Goal: Task Accomplishment & Management: Use online tool/utility

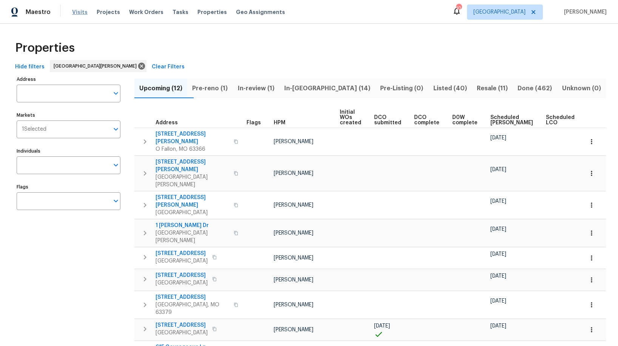
click at [79, 12] on span "Visits" at bounding box center [79, 12] width 15 height 8
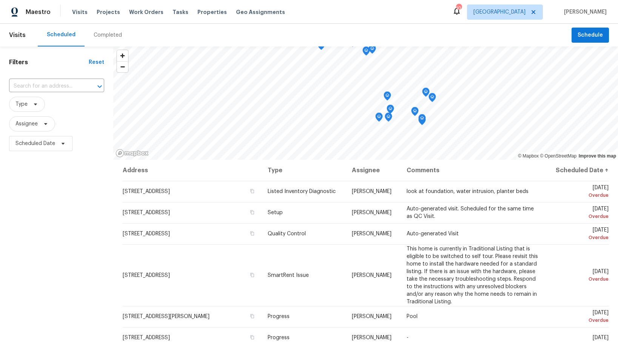
click at [98, 34] on div "Completed" at bounding box center [108, 35] width 28 height 8
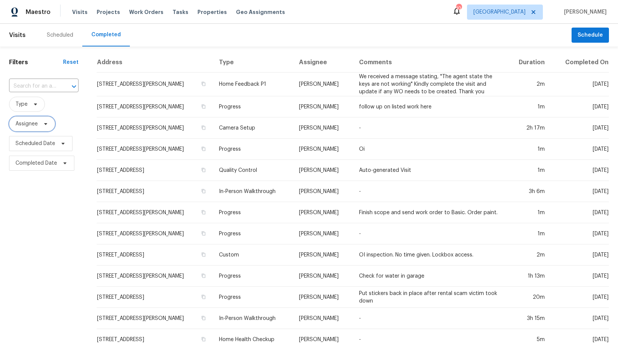
click at [30, 123] on span "Assignee" at bounding box center [26, 124] width 22 height 8
type input "matt bohlinger"
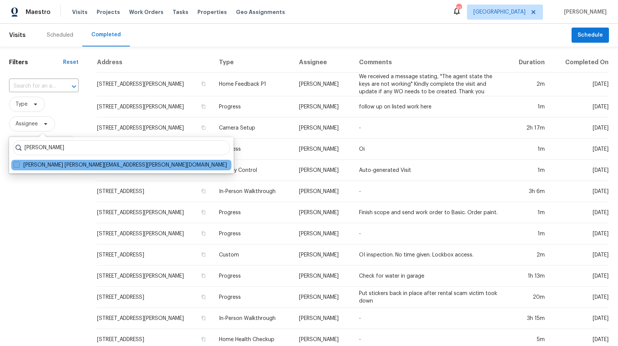
click at [63, 164] on label "Matt Bohlinger matt.bohlinger@opendoor.com" at bounding box center [120, 165] width 213 height 8
click at [18, 164] on input "Matt Bohlinger matt.bohlinger@opendoor.com" at bounding box center [16, 163] width 5 height 5
checkbox input "true"
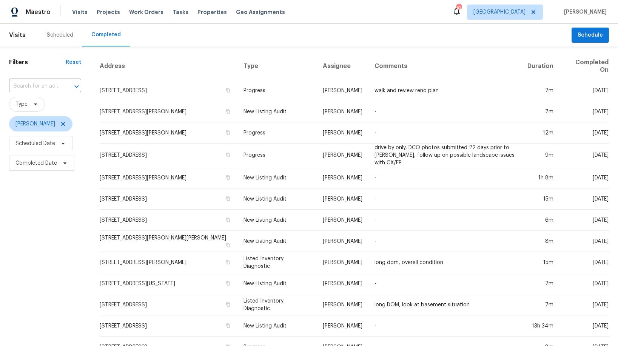
click at [48, 218] on div "Filters Reset ​ Type Matt Bohlinger Scheduled Date Completed Date" at bounding box center [45, 285] width 90 height 479
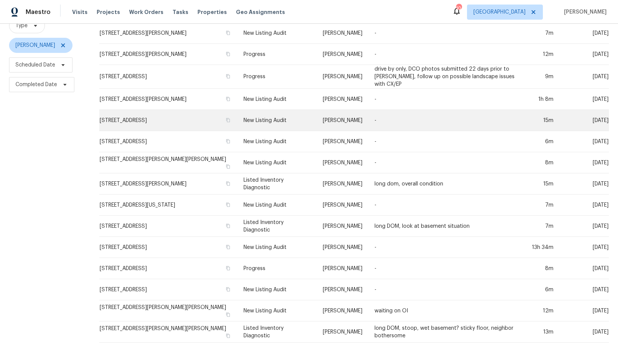
scroll to position [76, 0]
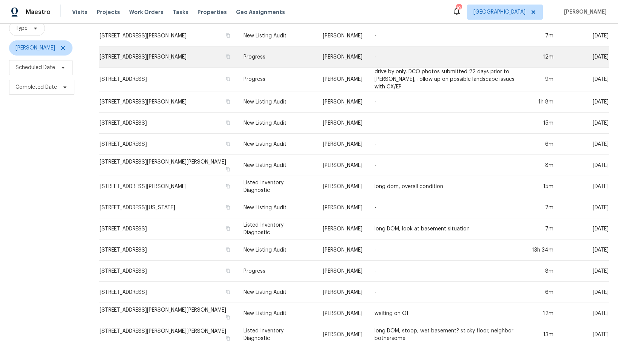
click at [134, 58] on td "4642 Theiss Rd, Saint Louis, MO 63128" at bounding box center [168, 56] width 138 height 21
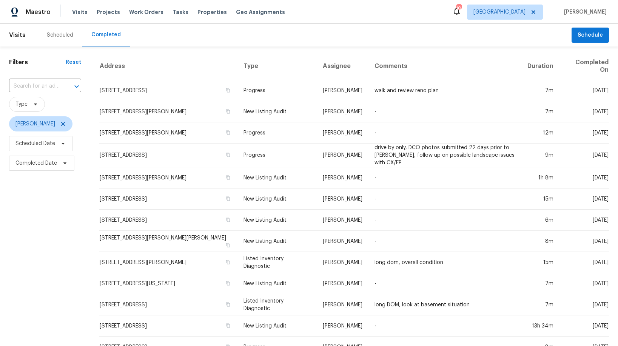
scroll to position [1, 0]
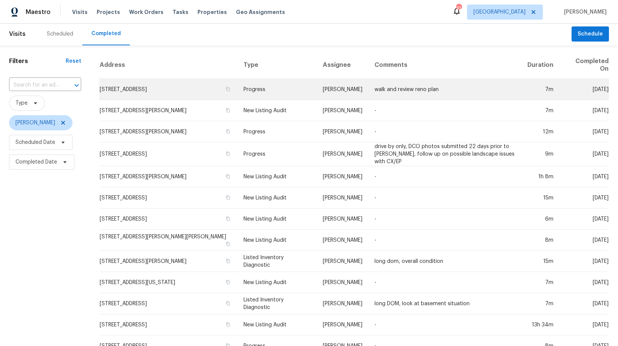
click at [139, 92] on td "2 Royale Dr, Lake Saint Louis, MO 63367" at bounding box center [168, 89] width 138 height 21
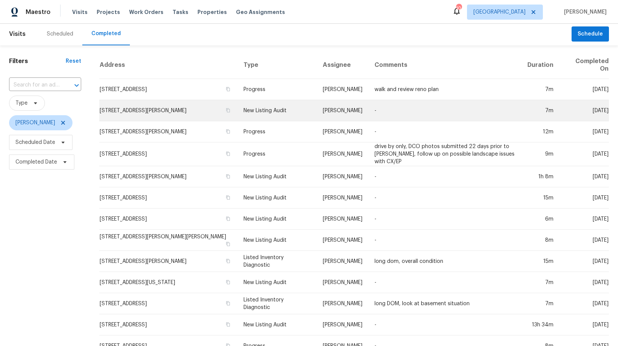
click at [159, 113] on td "4 Sassafras Ct, Saint Charles, MO 63303" at bounding box center [168, 110] width 138 height 21
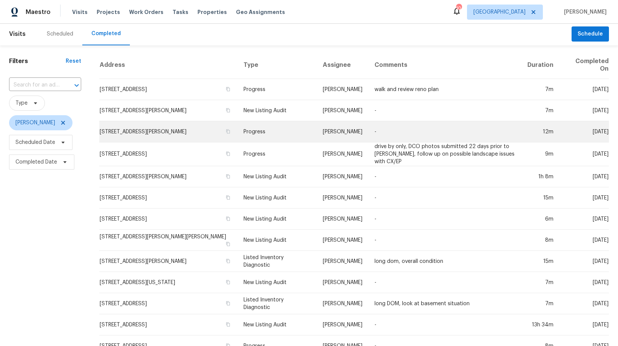
click at [152, 133] on td "4642 Theiss Rd, Saint Louis, MO 63128" at bounding box center [168, 131] width 138 height 21
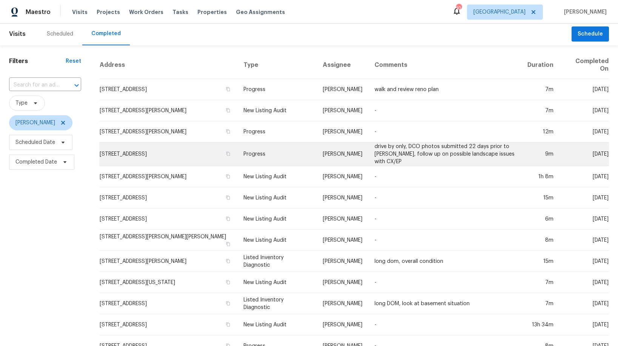
click at [182, 153] on td "5655 Chalet Hill Dr, Saint Louis, MO 63129" at bounding box center [168, 154] width 138 height 24
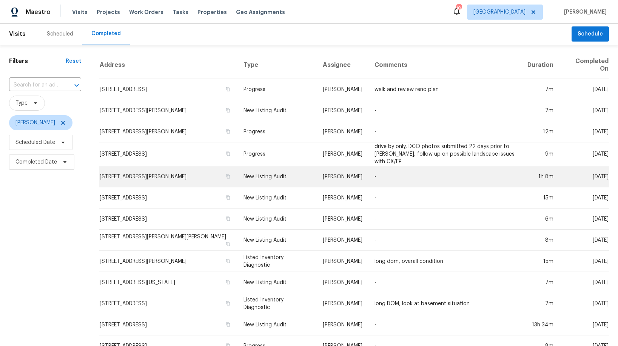
click at [143, 178] on td "120 Birchwood Dr, Ballwin, MO 63011" at bounding box center [168, 176] width 138 height 21
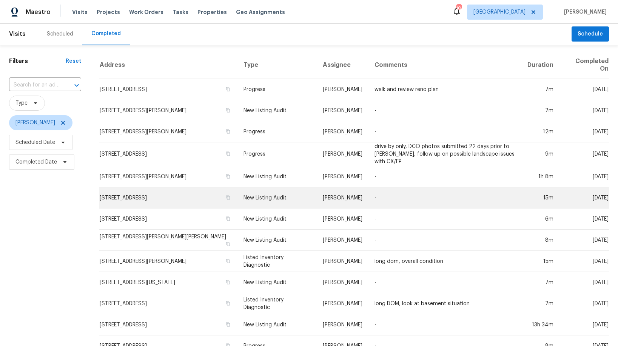
click at [175, 193] on td "712 Aqua Ridge Dr, Saint Louis, MO 63129" at bounding box center [168, 197] width 138 height 21
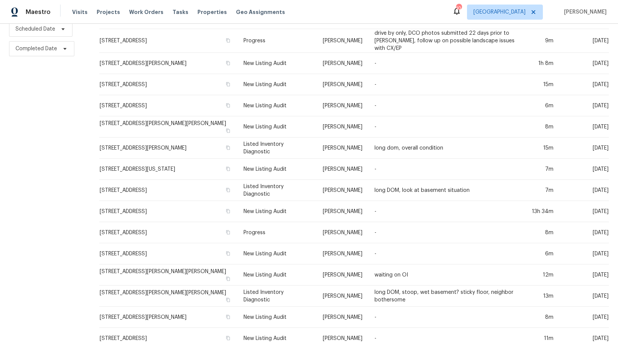
scroll to position [117, 0]
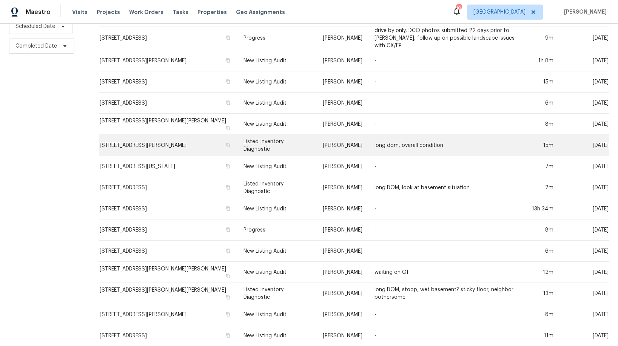
click at [146, 142] on td "2738 Cumberland Lndg, Saint Charles, MO 63303" at bounding box center [168, 145] width 138 height 21
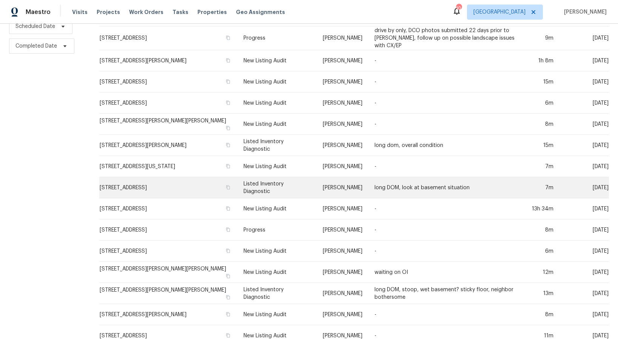
click at [185, 185] on td "12314 Rossridge Ct, Saint Louis, MO 63146" at bounding box center [168, 187] width 138 height 21
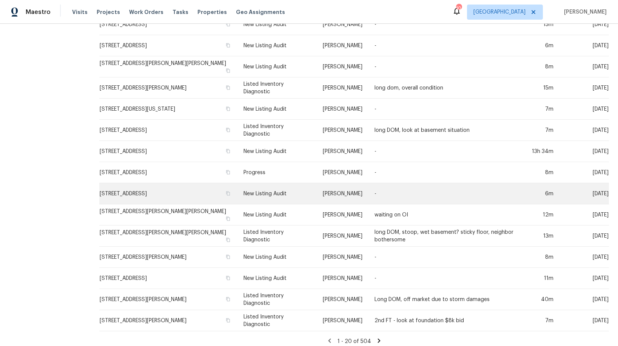
scroll to position [177, 0]
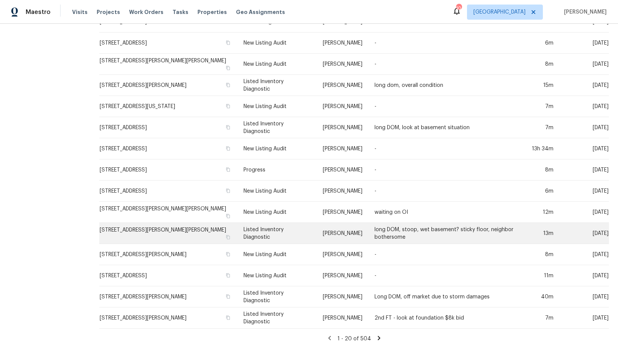
click at [149, 229] on td "1248 Green Knoll Dr, Fenton, MO 63026" at bounding box center [168, 233] width 138 height 21
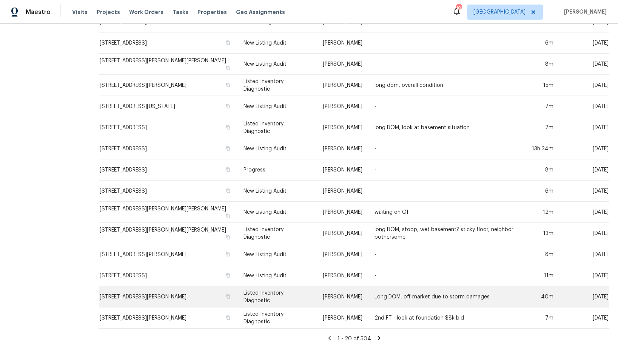
click at [160, 294] on td "2524 Tanglewood Dr, Arnold, MO 63010" at bounding box center [168, 296] width 138 height 21
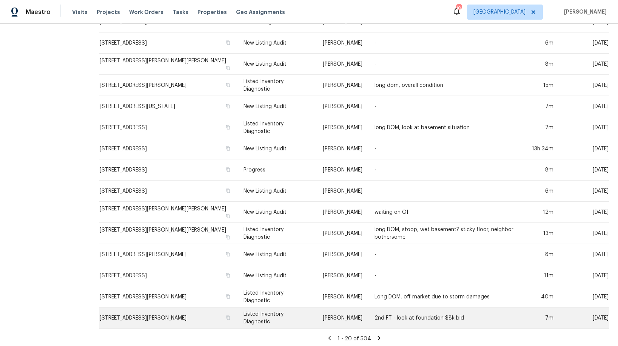
click at [181, 315] on td "4947 Brunston Dr, Saint Louis, MO 63128" at bounding box center [168, 317] width 138 height 21
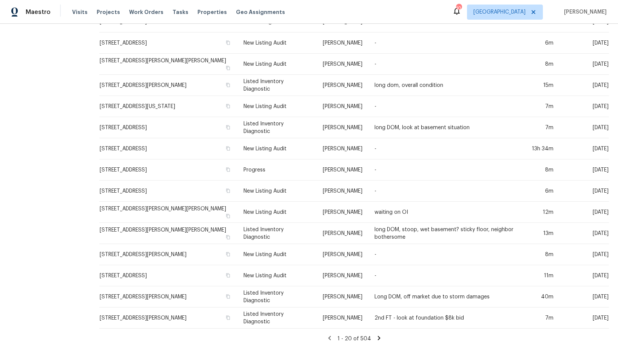
click at [380, 336] on icon at bounding box center [378, 338] width 3 height 4
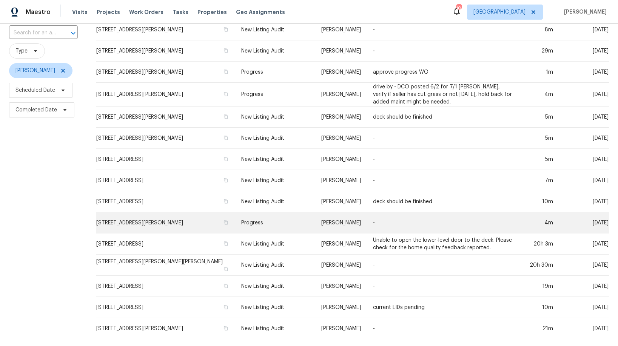
scroll to position [172, 0]
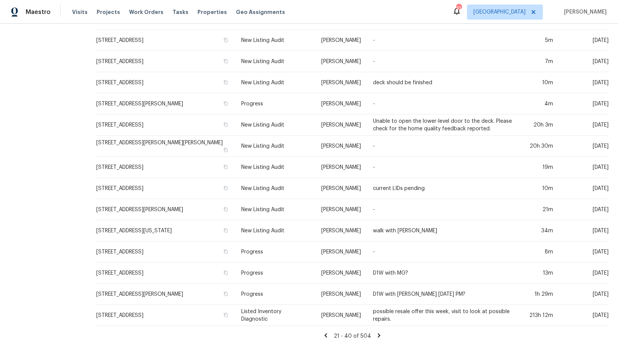
click at [327, 334] on icon at bounding box center [326, 335] width 3 height 4
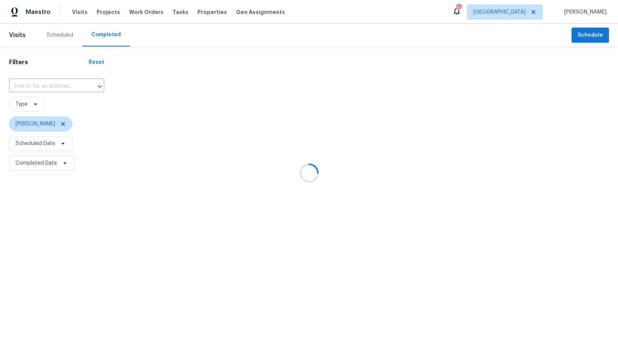
scroll to position [0, 0]
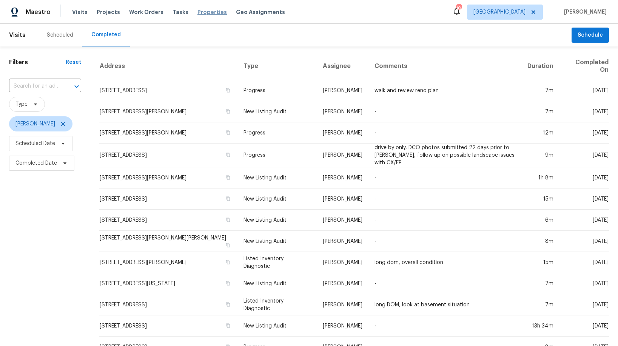
click at [197, 12] on span "Properties" at bounding box center [211, 12] width 29 height 8
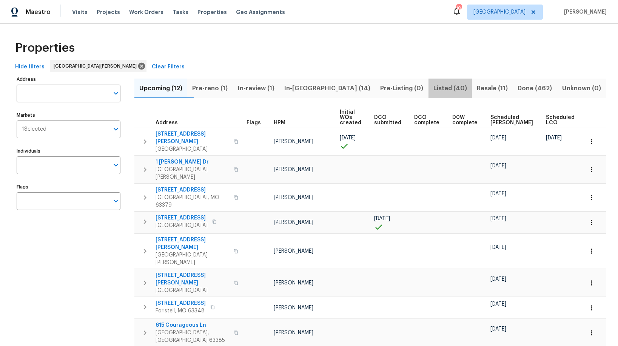
click at [433, 87] on span "Listed (40)" at bounding box center [450, 88] width 34 height 11
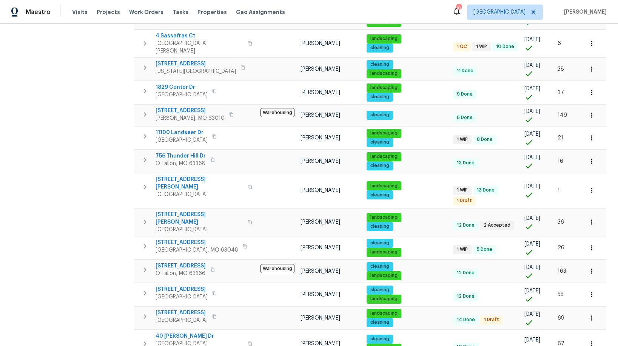
scroll to position [366, 0]
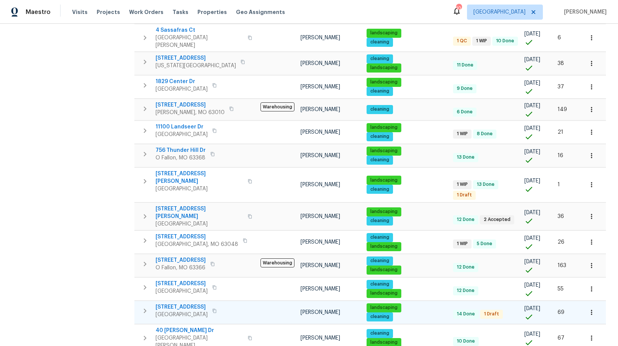
click at [185, 303] on span "109 Wynstay Ave" at bounding box center [181, 307] width 52 height 8
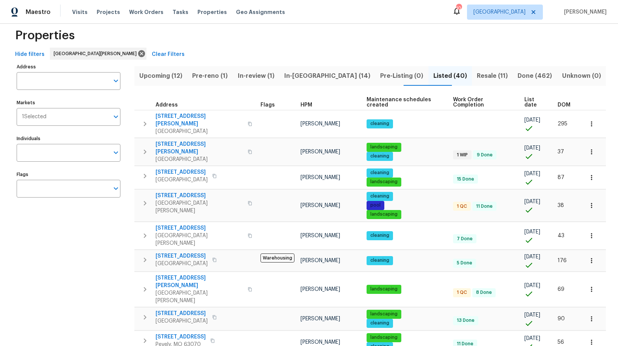
scroll to position [0, 0]
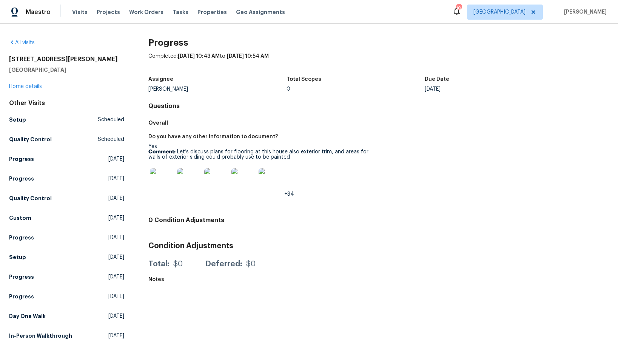
click at [157, 181] on img at bounding box center [162, 180] width 24 height 24
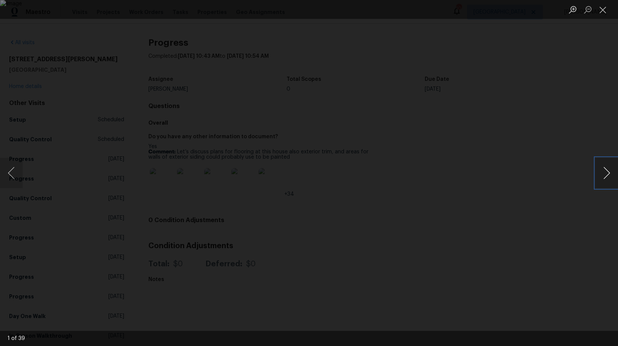
click at [604, 169] on button "Next image" at bounding box center [606, 173] width 23 height 30
click at [608, 172] on button "Next image" at bounding box center [606, 173] width 23 height 30
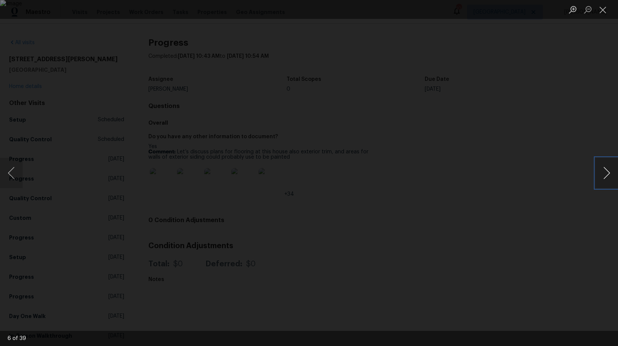
click at [608, 172] on button "Next image" at bounding box center [606, 173] width 23 height 30
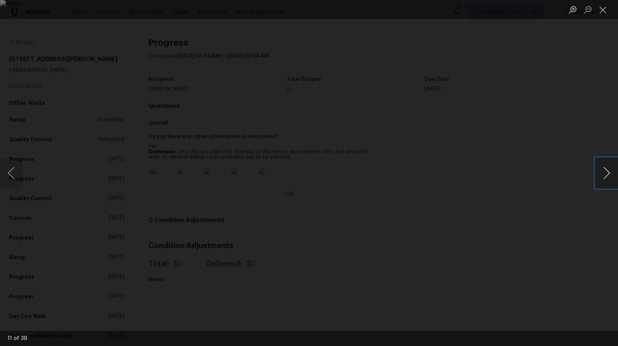
click at [608, 172] on button "Next image" at bounding box center [606, 173] width 23 height 30
click at [611, 176] on button "Next image" at bounding box center [606, 173] width 23 height 30
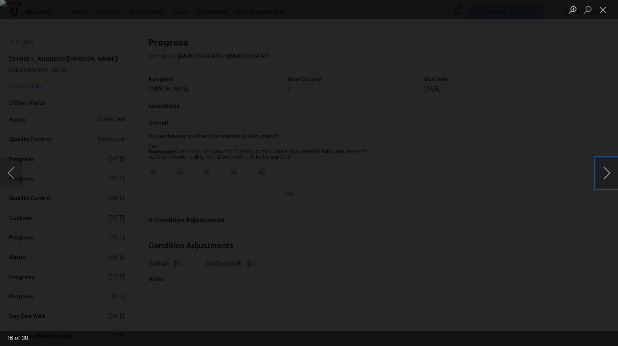
click at [611, 176] on button "Next image" at bounding box center [606, 173] width 23 height 30
click at [608, 175] on button "Next image" at bounding box center [606, 173] width 23 height 30
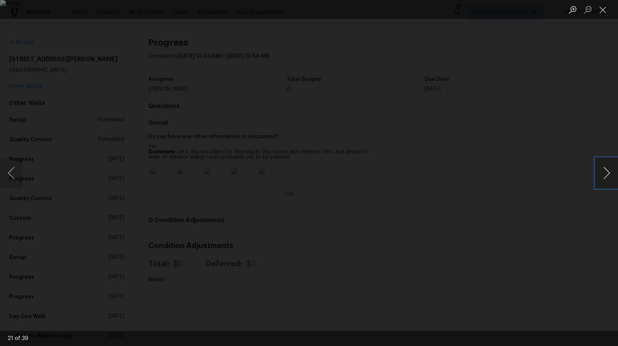
click at [608, 175] on button "Next image" at bounding box center [606, 173] width 23 height 30
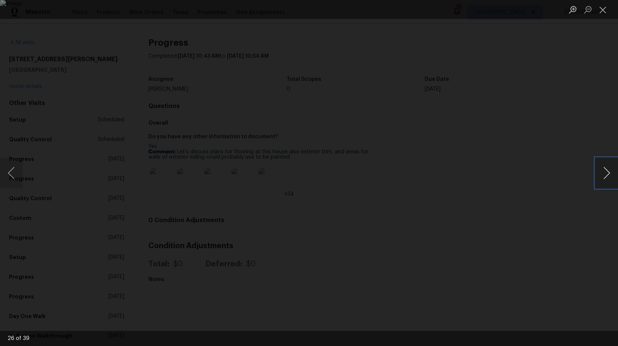
click at [608, 175] on button "Next image" at bounding box center [606, 173] width 23 height 30
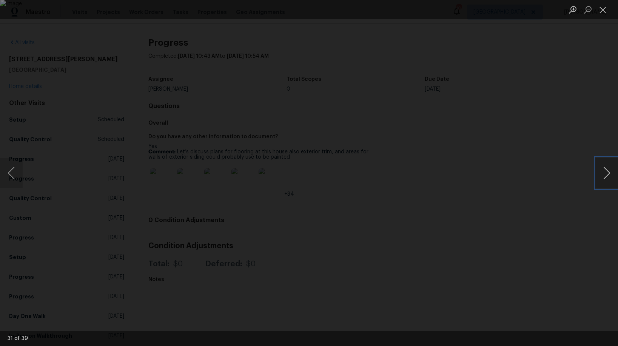
click at [608, 175] on button "Next image" at bounding box center [606, 173] width 23 height 30
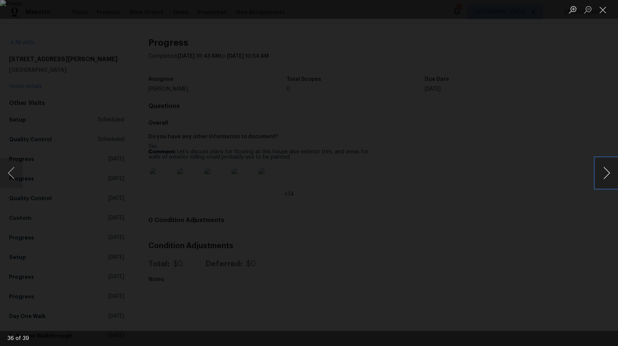
click at [610, 174] on button "Next image" at bounding box center [606, 173] width 23 height 30
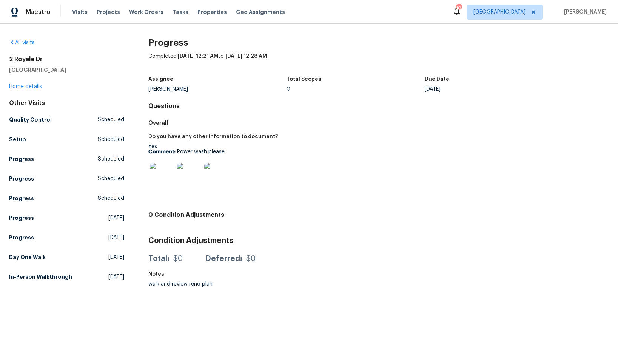
click at [159, 171] on img at bounding box center [162, 175] width 24 height 24
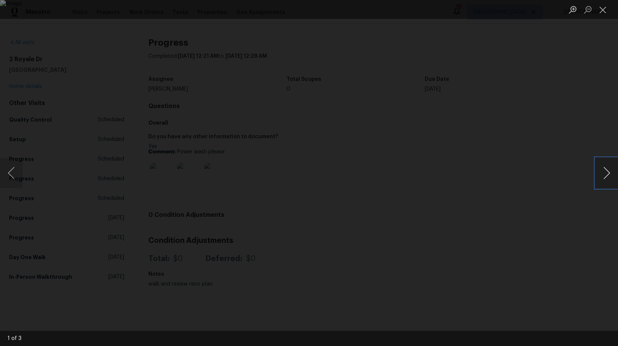
click at [605, 175] on button "Next image" at bounding box center [606, 173] width 23 height 30
click at [9, 174] on button "Previous image" at bounding box center [11, 173] width 23 height 30
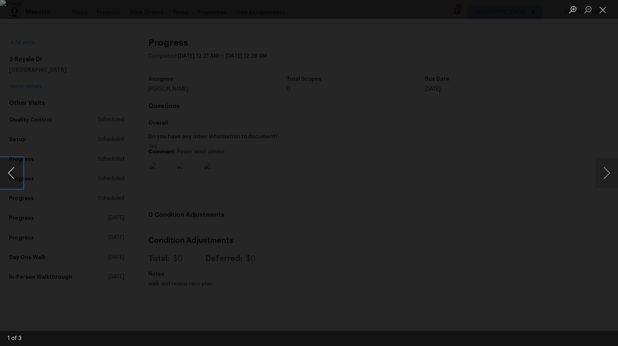
click at [9, 174] on button "Previous image" at bounding box center [11, 173] width 23 height 30
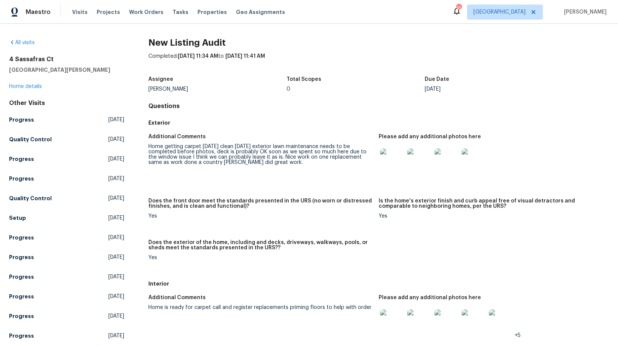
click at [385, 162] on img at bounding box center [392, 160] width 24 height 24
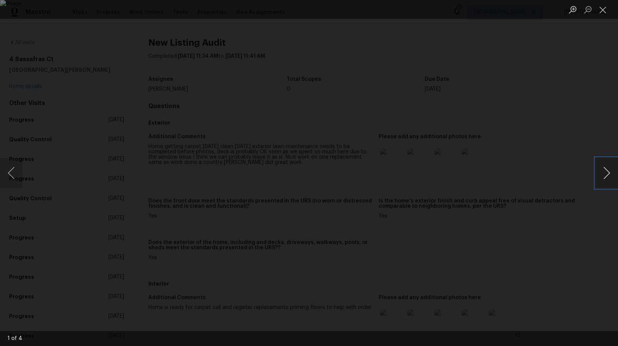
click at [607, 174] on button "Next image" at bounding box center [606, 173] width 23 height 30
click at [605, 177] on button "Next image" at bounding box center [606, 173] width 23 height 30
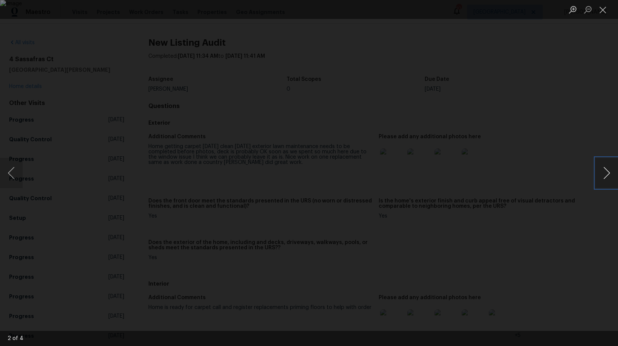
click at [605, 177] on button "Next image" at bounding box center [606, 173] width 23 height 30
click at [8, 174] on button "Previous image" at bounding box center [11, 173] width 23 height 30
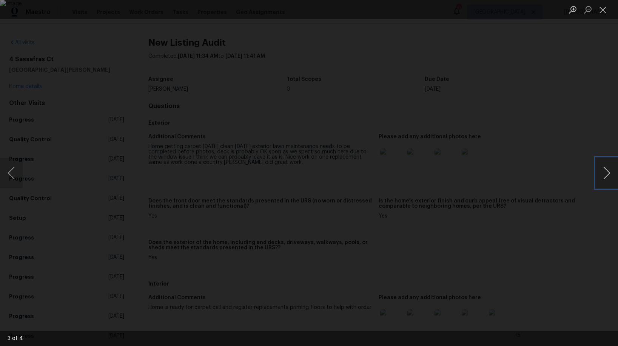
click at [609, 173] on button "Next image" at bounding box center [606, 173] width 23 height 30
click at [603, 11] on button "Close lightbox" at bounding box center [602, 9] width 15 height 13
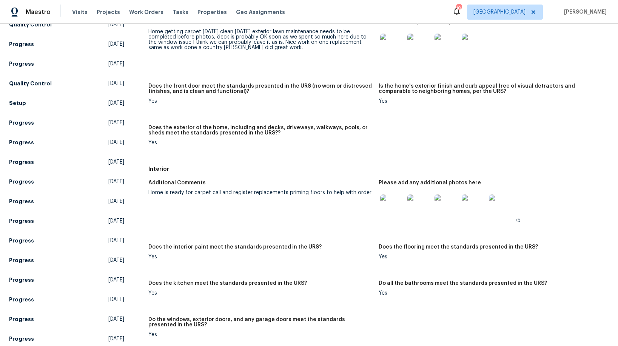
scroll to position [131, 0]
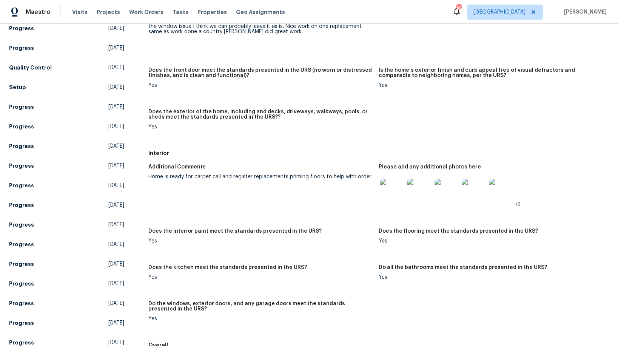
click at [393, 189] on img at bounding box center [392, 191] width 24 height 24
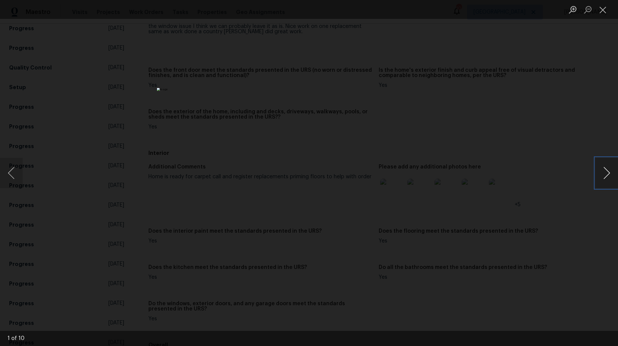
click at [602, 176] on button "Next image" at bounding box center [606, 173] width 23 height 30
drag, startPoint x: 602, startPoint y: 176, endPoint x: 566, endPoint y: 177, distance: 35.9
click at [566, 177] on div "2 of 10" at bounding box center [309, 173] width 618 height 346
click at [603, 175] on button "Next image" at bounding box center [606, 173] width 23 height 30
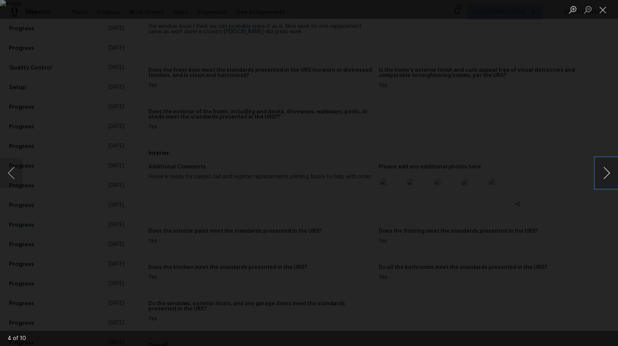
click at [603, 175] on button "Next image" at bounding box center [606, 173] width 23 height 30
click at [604, 174] on button "Next image" at bounding box center [606, 173] width 23 height 30
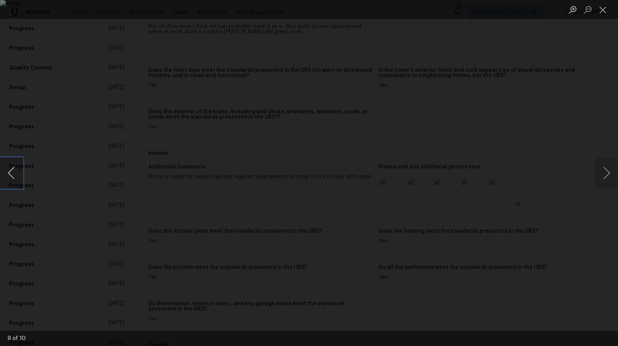
click at [16, 177] on button "Previous image" at bounding box center [11, 173] width 23 height 30
click at [605, 171] on button "Next image" at bounding box center [606, 173] width 23 height 30
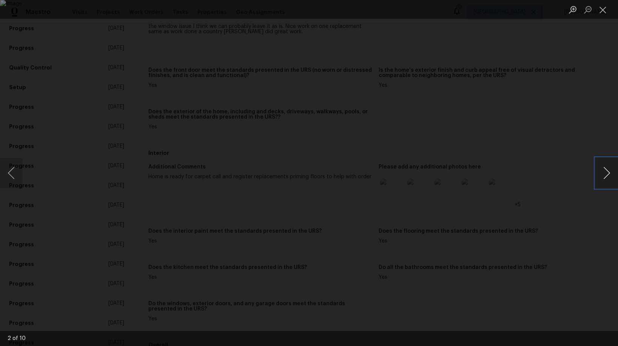
click at [605, 171] on button "Next image" at bounding box center [606, 173] width 23 height 30
click at [603, 179] on button "Next image" at bounding box center [606, 173] width 23 height 30
click at [600, 11] on button "Close lightbox" at bounding box center [602, 9] width 15 height 13
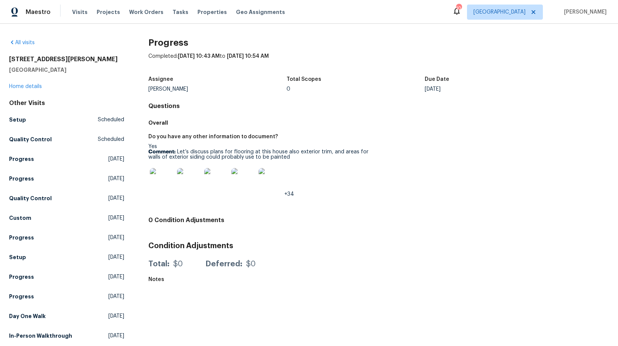
click at [165, 180] on img at bounding box center [162, 180] width 24 height 24
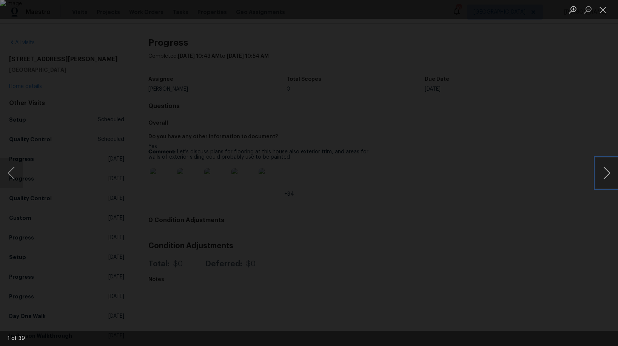
click at [602, 179] on button "Next image" at bounding box center [606, 173] width 23 height 30
click at [603, 169] on button "Next image" at bounding box center [606, 173] width 23 height 30
click at [16, 174] on button "Previous image" at bounding box center [11, 173] width 23 height 30
click at [15, 174] on button "Previous image" at bounding box center [11, 173] width 23 height 30
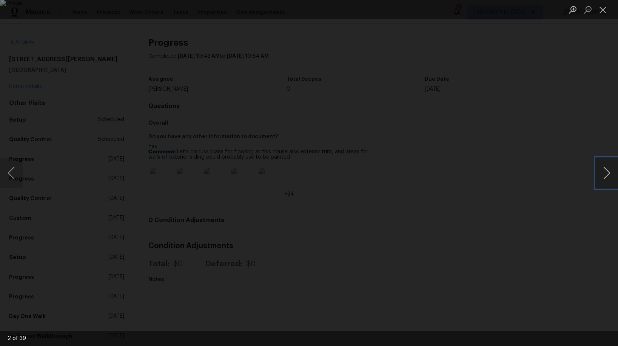
click at [600, 173] on button "Next image" at bounding box center [606, 173] width 23 height 30
click at [605, 172] on button "Next image" at bounding box center [606, 173] width 23 height 30
click at [604, 172] on button "Next image" at bounding box center [606, 173] width 23 height 30
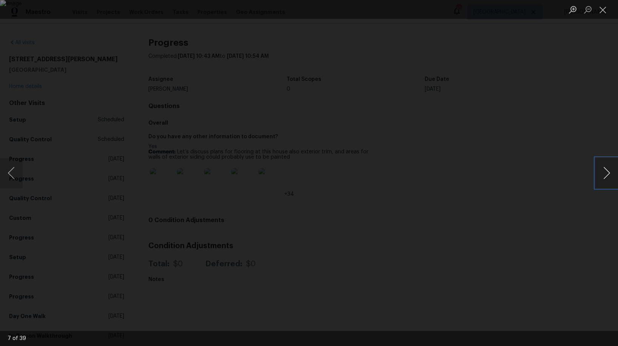
click at [604, 172] on button "Next image" at bounding box center [606, 173] width 23 height 30
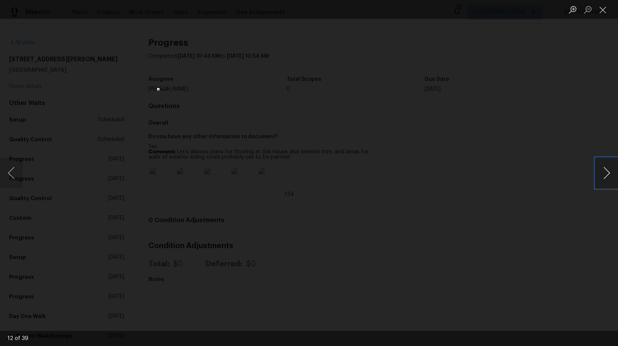
click at [604, 172] on button "Next image" at bounding box center [606, 173] width 23 height 30
click at [604, 169] on button "Next image" at bounding box center [606, 173] width 23 height 30
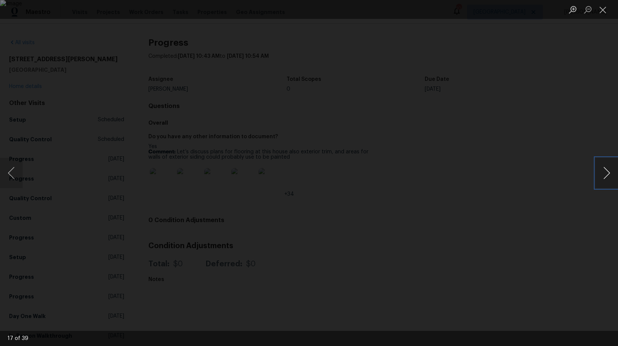
click at [604, 169] on button "Next image" at bounding box center [606, 173] width 23 height 30
click at [510, 142] on div "Lightbox" at bounding box center [309, 173] width 618 height 346
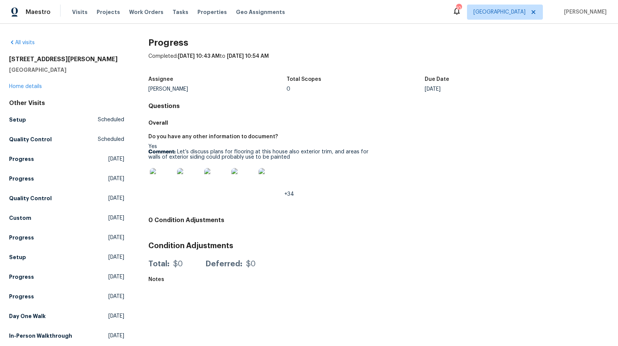
click at [269, 179] on img at bounding box center [271, 180] width 24 height 24
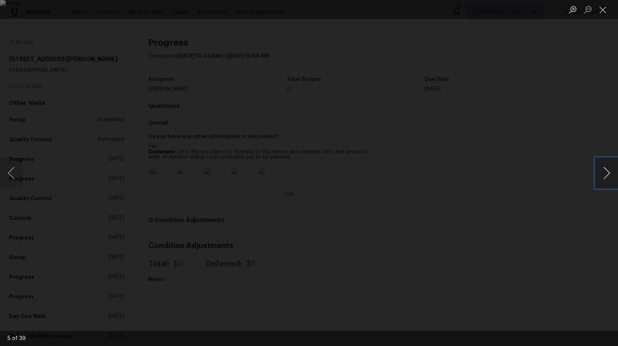
click at [608, 172] on button "Next image" at bounding box center [606, 173] width 23 height 30
click at [609, 177] on button "Next image" at bounding box center [606, 173] width 23 height 30
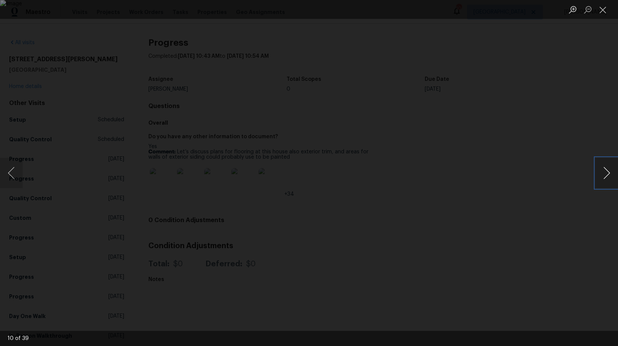
click at [609, 177] on button "Next image" at bounding box center [606, 173] width 23 height 30
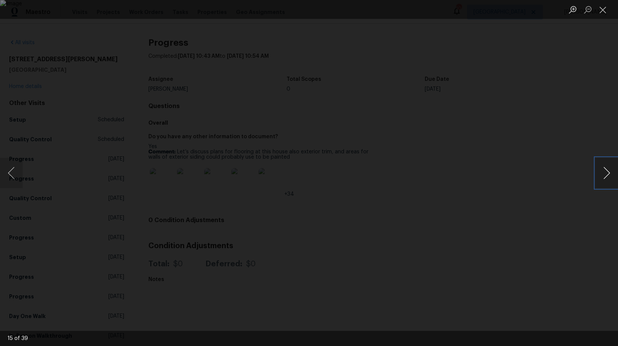
click at [609, 177] on button "Next image" at bounding box center [606, 173] width 23 height 30
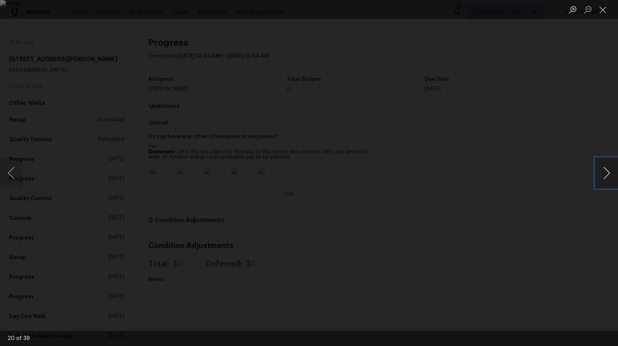
click at [609, 177] on button "Next image" at bounding box center [606, 173] width 23 height 30
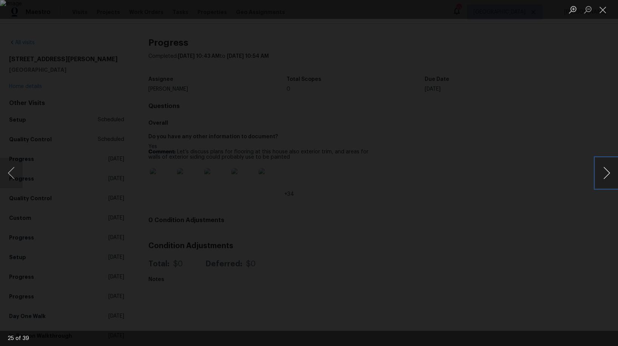
click at [609, 177] on button "Next image" at bounding box center [606, 173] width 23 height 30
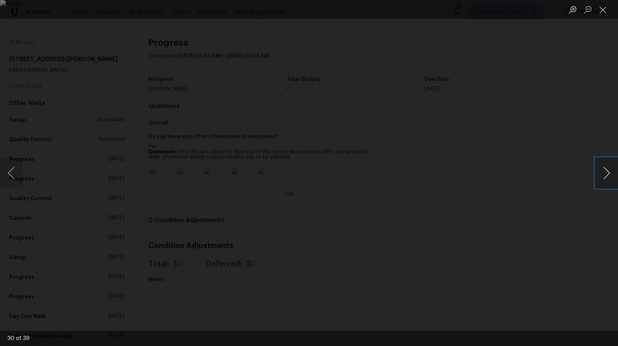
click at [609, 177] on button "Next image" at bounding box center [606, 173] width 23 height 30
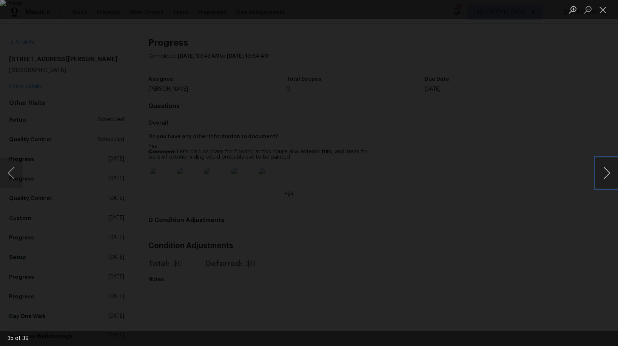
click at [609, 177] on button "Next image" at bounding box center [606, 173] width 23 height 30
click at [608, 177] on button "Next image" at bounding box center [606, 173] width 23 height 30
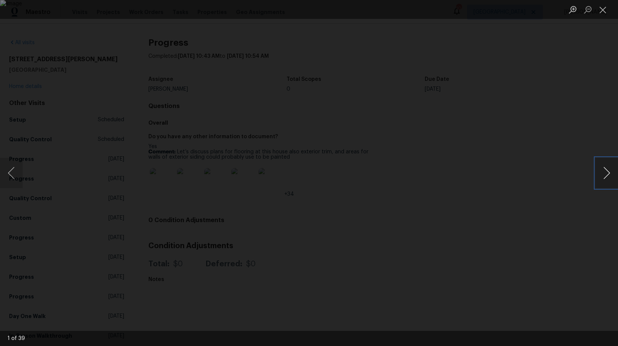
click at [602, 177] on button "Next image" at bounding box center [606, 173] width 23 height 30
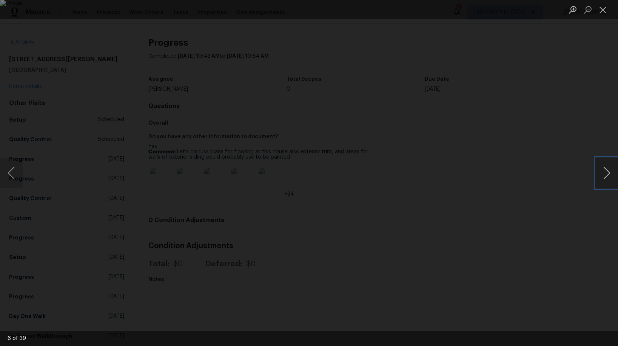
click at [603, 177] on button "Next image" at bounding box center [606, 173] width 23 height 30
click at [607, 168] on button "Next image" at bounding box center [606, 173] width 23 height 30
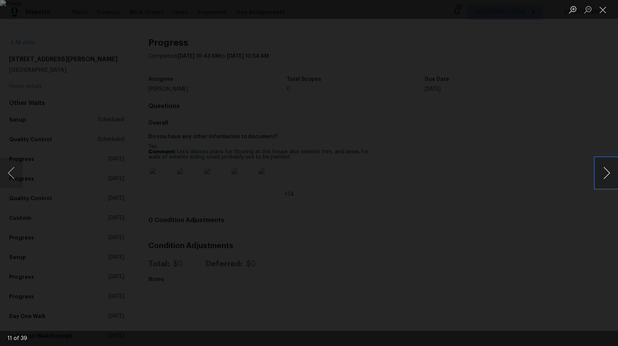
click at [605, 171] on button "Next image" at bounding box center [606, 173] width 23 height 30
click at [604, 171] on button "Next image" at bounding box center [606, 173] width 23 height 30
click at [607, 172] on button "Next image" at bounding box center [606, 173] width 23 height 30
click at [606, 170] on button "Next image" at bounding box center [606, 173] width 23 height 30
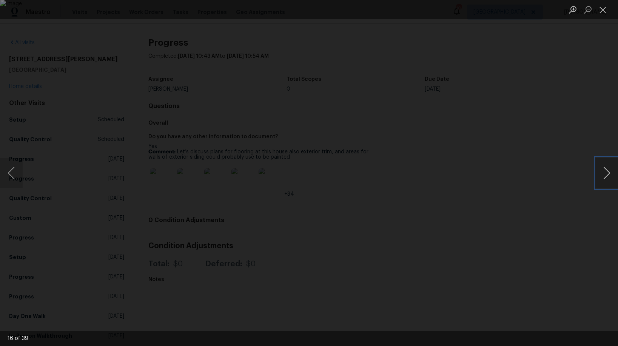
click at [606, 170] on button "Next image" at bounding box center [606, 173] width 23 height 30
drag, startPoint x: 606, startPoint y: 170, endPoint x: 583, endPoint y: 172, distance: 23.5
click at [583, 172] on div "19 of 39" at bounding box center [309, 173] width 618 height 346
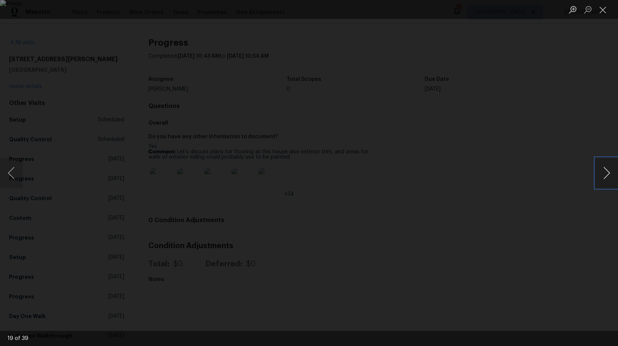
click at [605, 176] on button "Next image" at bounding box center [606, 173] width 23 height 30
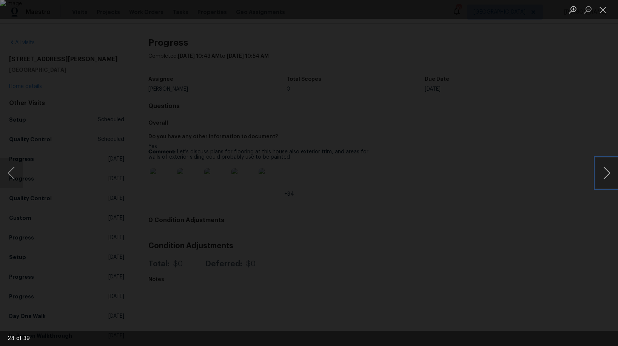
click at [604, 176] on button "Next image" at bounding box center [606, 173] width 23 height 30
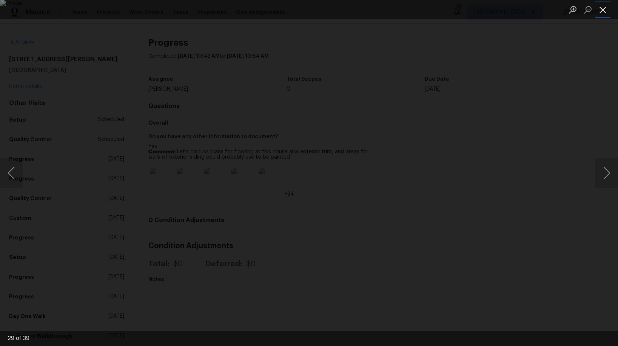
click at [604, 11] on button "Close lightbox" at bounding box center [602, 9] width 15 height 13
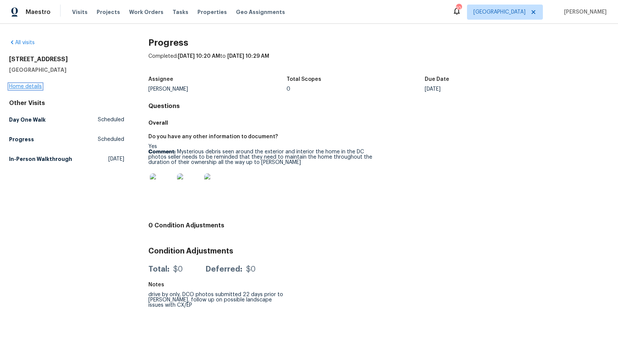
click at [27, 89] on link "Home details" at bounding box center [25, 86] width 33 height 5
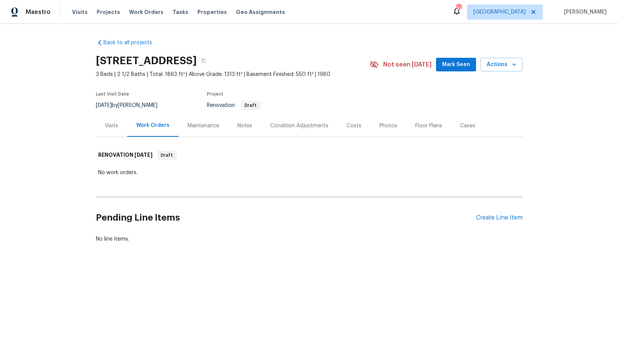
click at [111, 125] on div "Visits" at bounding box center [111, 126] width 13 height 8
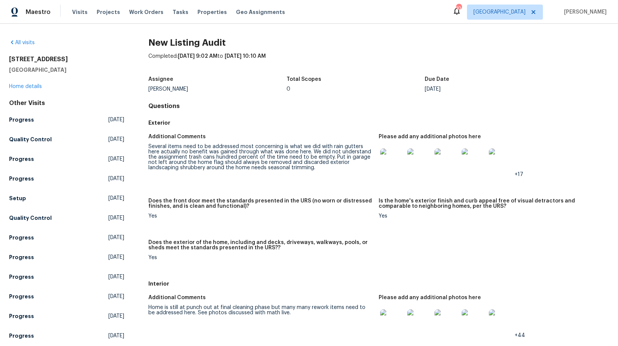
click at [393, 165] on img at bounding box center [392, 160] width 24 height 24
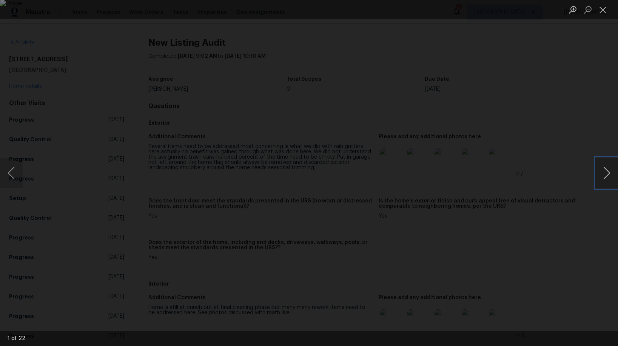
click at [604, 170] on button "Next image" at bounding box center [606, 173] width 23 height 30
click at [608, 171] on button "Next image" at bounding box center [606, 173] width 23 height 30
click at [606, 171] on button "Next image" at bounding box center [606, 173] width 23 height 30
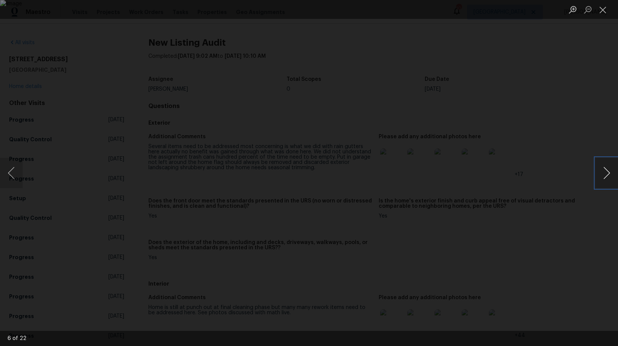
click at [606, 171] on button "Next image" at bounding box center [606, 173] width 23 height 30
click at [607, 170] on button "Next image" at bounding box center [606, 173] width 23 height 30
click at [602, 172] on button "Next image" at bounding box center [606, 173] width 23 height 30
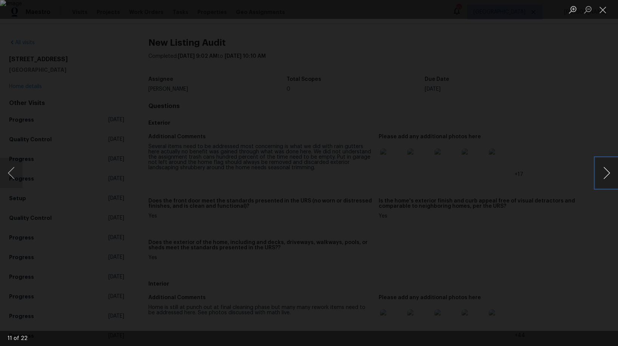
click at [602, 172] on button "Next image" at bounding box center [606, 173] width 23 height 30
click at [558, 237] on div "Lightbox" at bounding box center [309, 173] width 618 height 346
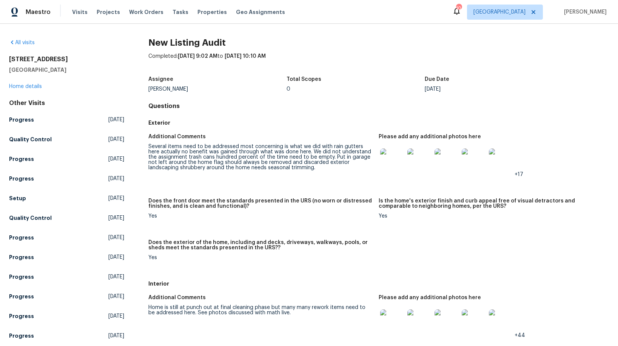
click at [390, 318] on img at bounding box center [392, 321] width 24 height 24
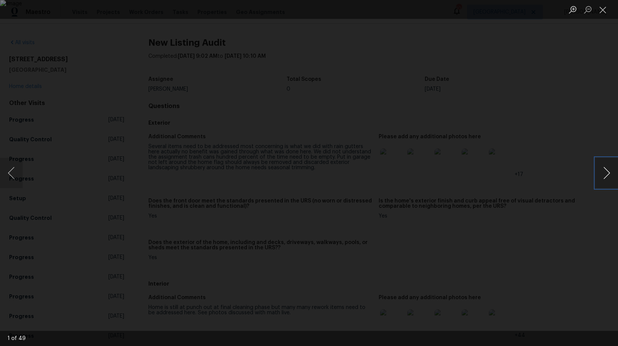
click at [608, 175] on button "Next image" at bounding box center [606, 173] width 23 height 30
click at [605, 175] on button "Next image" at bounding box center [606, 173] width 23 height 30
click at [605, 174] on button "Next image" at bounding box center [606, 173] width 23 height 30
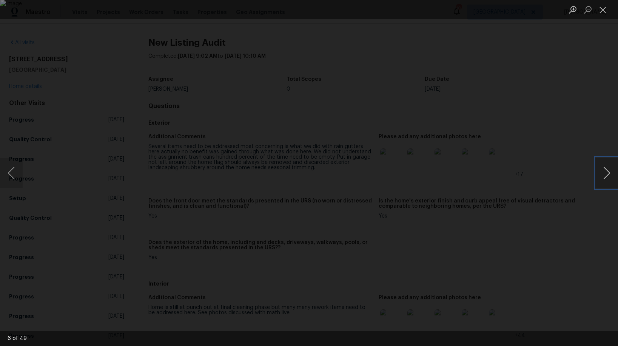
click at [605, 174] on button "Next image" at bounding box center [606, 173] width 23 height 30
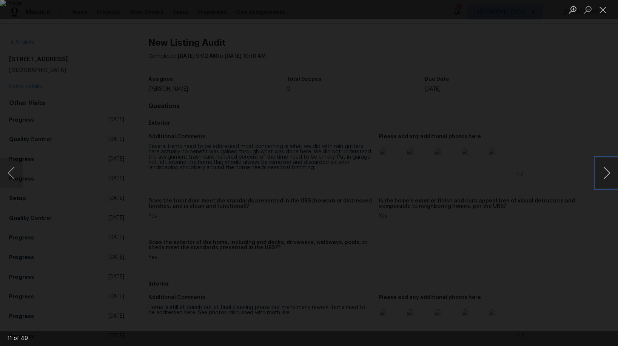
click at [605, 174] on button "Next image" at bounding box center [606, 173] width 23 height 30
click at [11, 169] on button "Previous image" at bounding box center [11, 173] width 23 height 30
click at [606, 171] on button "Next image" at bounding box center [606, 173] width 23 height 30
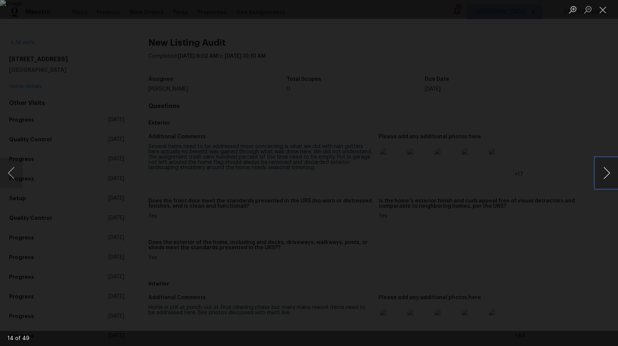
click at [606, 171] on button "Next image" at bounding box center [606, 173] width 23 height 30
click at [20, 171] on button "Previous image" at bounding box center [11, 173] width 23 height 30
click at [606, 172] on button "Next image" at bounding box center [606, 173] width 23 height 30
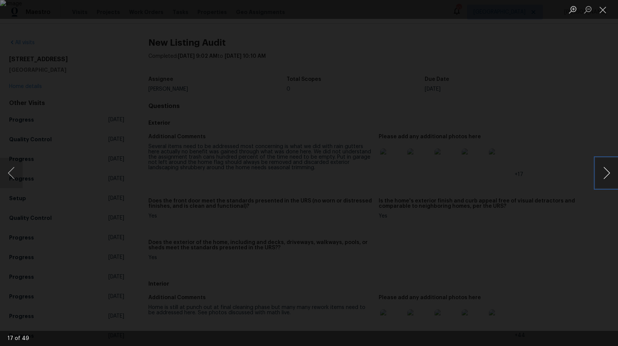
click at [606, 172] on button "Next image" at bounding box center [606, 173] width 23 height 30
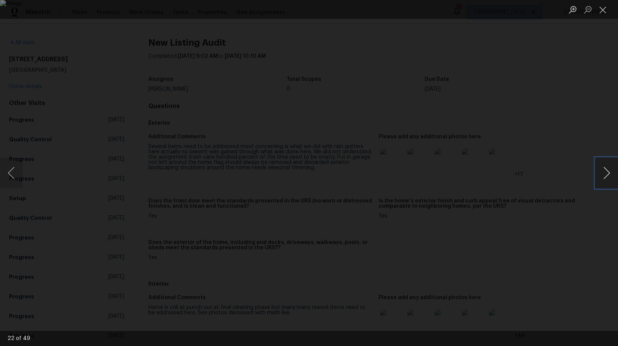
click at [606, 172] on button "Next image" at bounding box center [606, 173] width 23 height 30
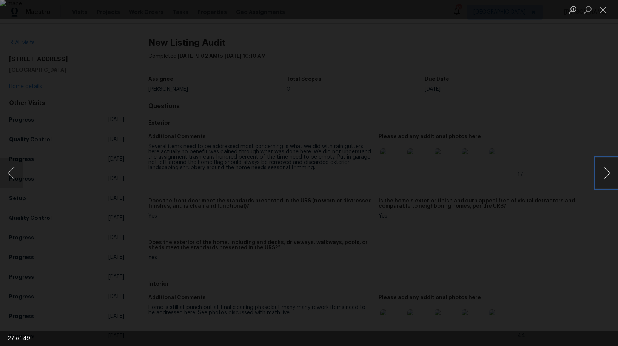
click at [606, 172] on button "Next image" at bounding box center [606, 173] width 23 height 30
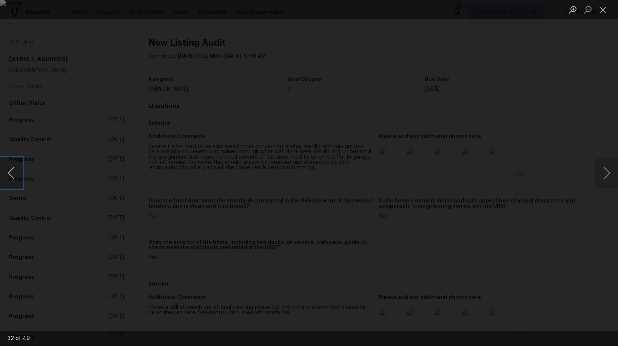
click at [11, 173] on button "Previous image" at bounding box center [11, 173] width 23 height 30
click at [607, 171] on button "Next image" at bounding box center [606, 173] width 23 height 30
click at [604, 170] on button "Next image" at bounding box center [606, 173] width 23 height 30
click at [356, 155] on img "Lightbox" at bounding box center [309, 173] width 618 height 346
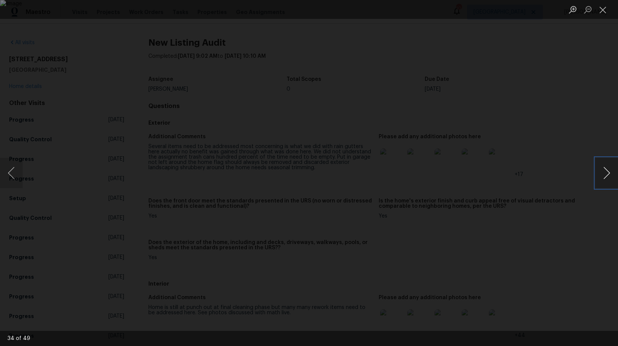
click at [605, 174] on button "Next image" at bounding box center [606, 173] width 23 height 30
click at [606, 174] on button "Next image" at bounding box center [606, 173] width 23 height 30
click at [607, 170] on button "Next image" at bounding box center [606, 173] width 23 height 30
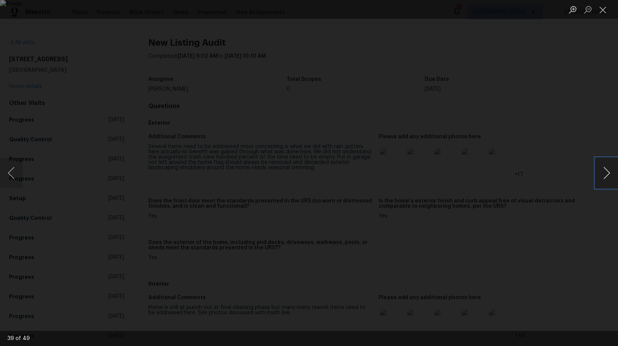
click at [607, 170] on button "Next image" at bounding box center [606, 173] width 23 height 30
click at [602, 171] on button "Next image" at bounding box center [606, 173] width 23 height 30
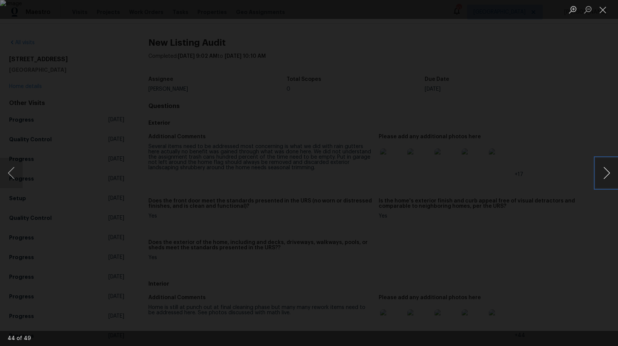
click at [603, 173] on button "Next image" at bounding box center [606, 173] width 23 height 30
click at [599, 174] on button "Next image" at bounding box center [606, 173] width 23 height 30
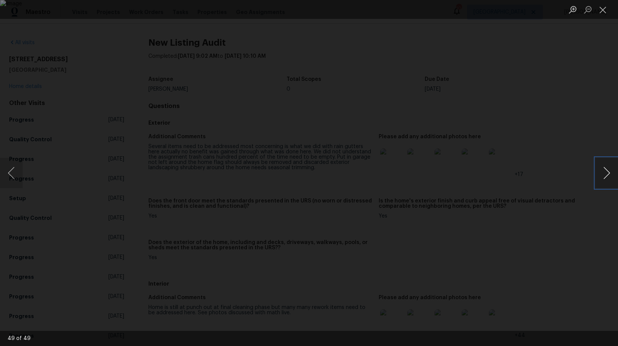
click at [599, 174] on button "Next image" at bounding box center [606, 173] width 23 height 30
click at [605, 11] on button "Close lightbox" at bounding box center [602, 9] width 15 height 13
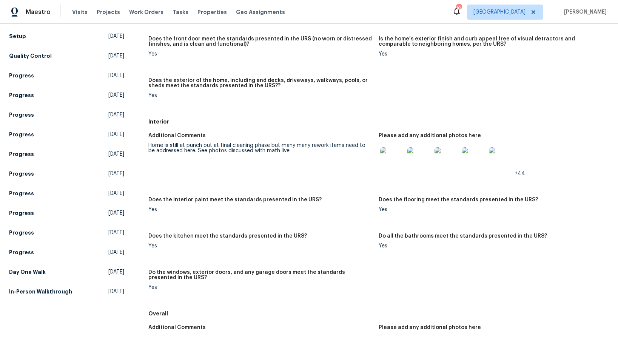
scroll to position [140, 0]
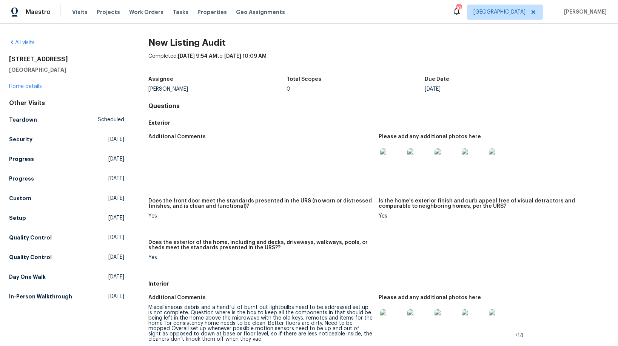
click at [390, 166] on img at bounding box center [392, 160] width 24 height 24
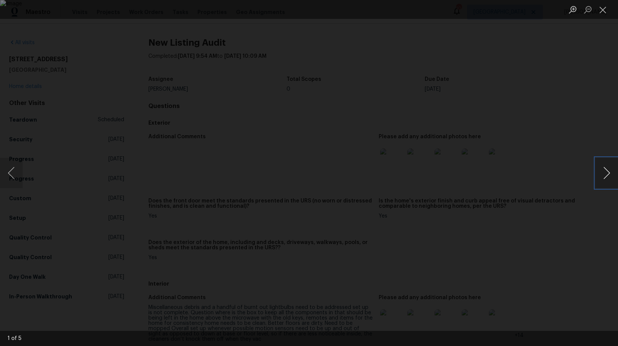
click at [599, 176] on button "Next image" at bounding box center [606, 173] width 23 height 30
click at [602, 173] on button "Next image" at bounding box center [606, 173] width 23 height 30
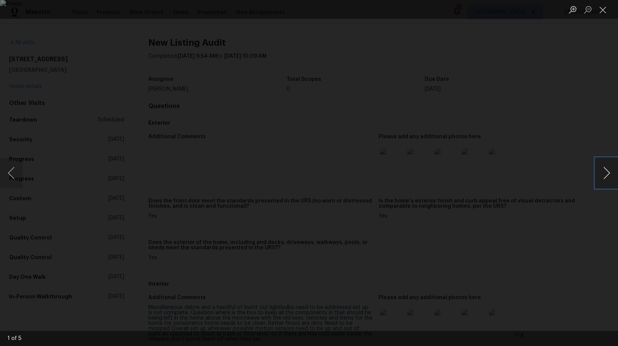
click at [602, 173] on button "Next image" at bounding box center [606, 173] width 23 height 30
click at [606, 13] on button "Close lightbox" at bounding box center [602, 9] width 15 height 13
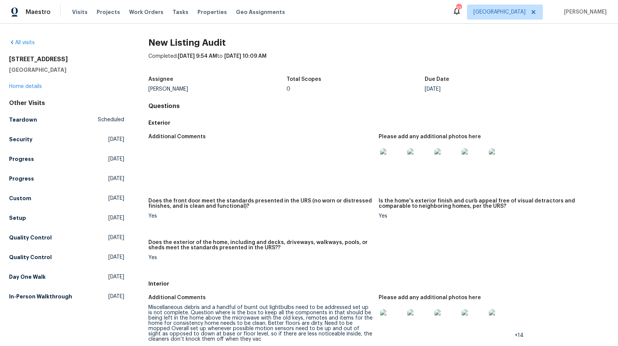
click at [392, 315] on img at bounding box center [392, 321] width 24 height 24
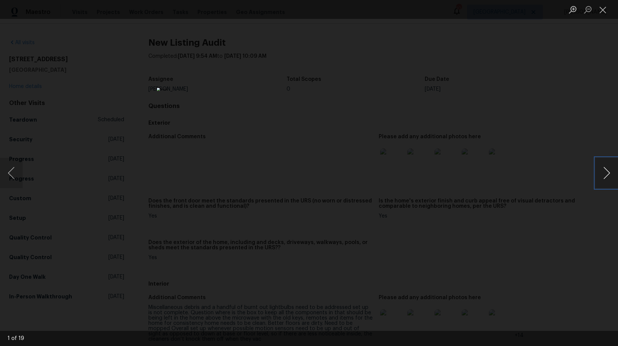
click at [604, 173] on button "Next image" at bounding box center [606, 173] width 23 height 30
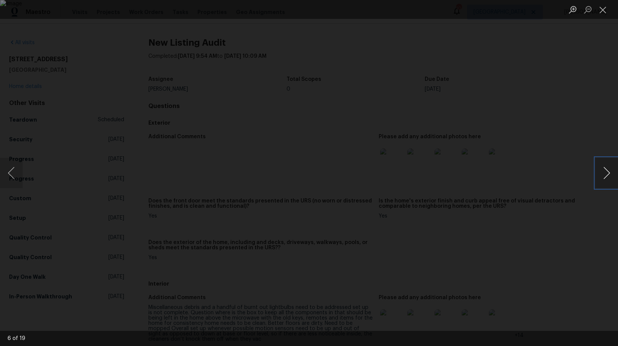
click at [605, 174] on button "Next image" at bounding box center [606, 173] width 23 height 30
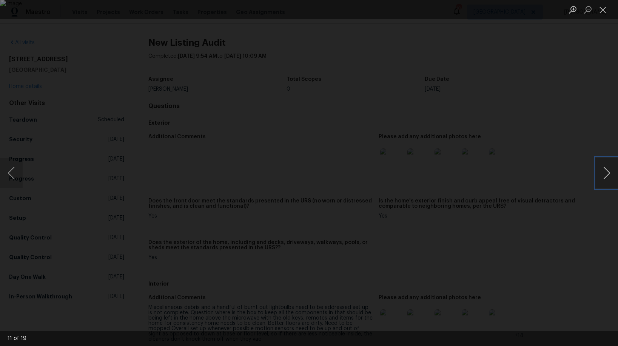
click at [609, 176] on button "Next image" at bounding box center [606, 173] width 23 height 30
click at [603, 175] on button "Next image" at bounding box center [606, 173] width 23 height 30
click at [15, 174] on button "Previous image" at bounding box center [11, 173] width 23 height 30
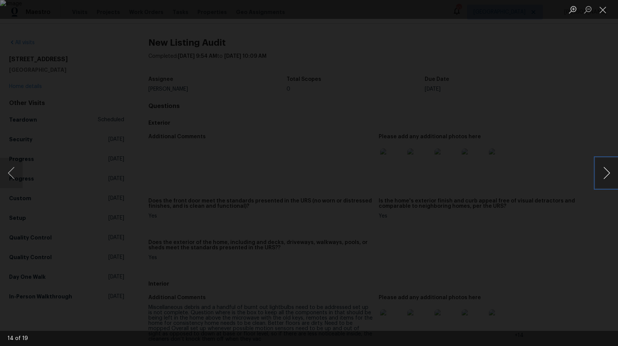
click at [607, 172] on button "Next image" at bounding box center [606, 173] width 23 height 30
click at [606, 174] on button "Next image" at bounding box center [606, 173] width 23 height 30
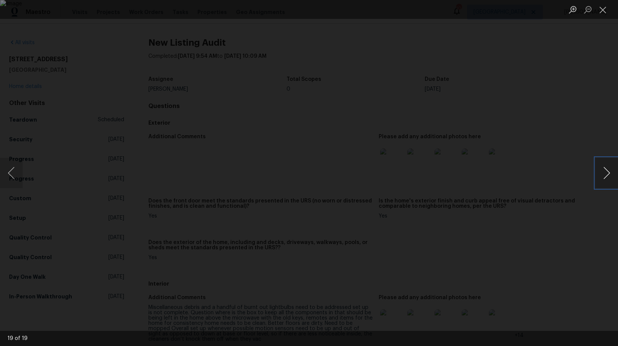
click at [606, 174] on button "Next image" at bounding box center [606, 173] width 23 height 30
click at [611, 174] on button "Next image" at bounding box center [606, 173] width 23 height 30
click at [605, 12] on button "Close lightbox" at bounding box center [602, 9] width 15 height 13
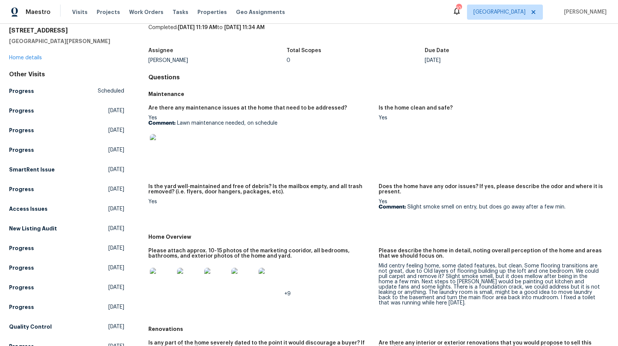
scroll to position [12, 0]
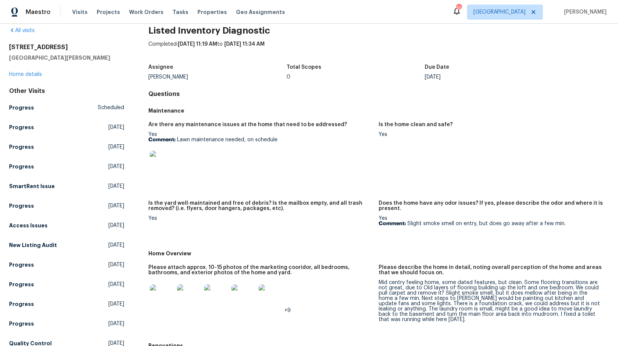
click at [165, 299] on img at bounding box center [162, 296] width 24 height 24
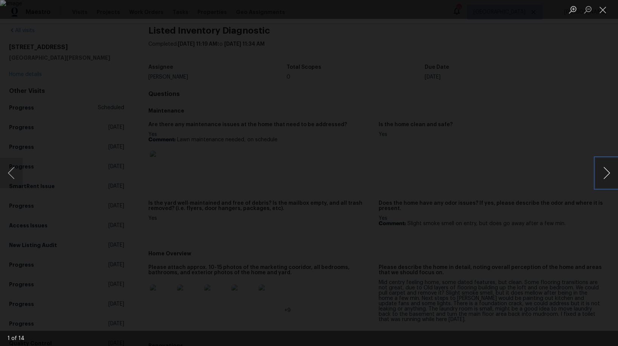
click at [602, 174] on button "Next image" at bounding box center [606, 173] width 23 height 30
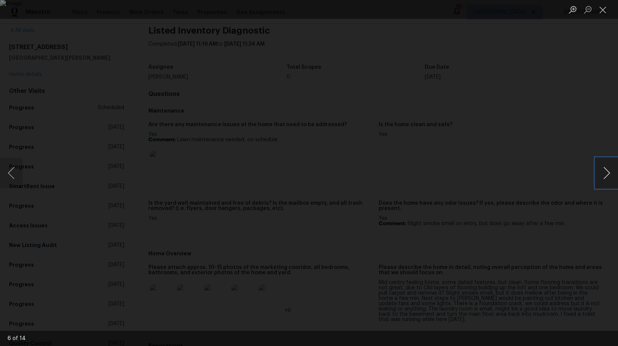
click at [602, 174] on button "Next image" at bounding box center [606, 173] width 23 height 30
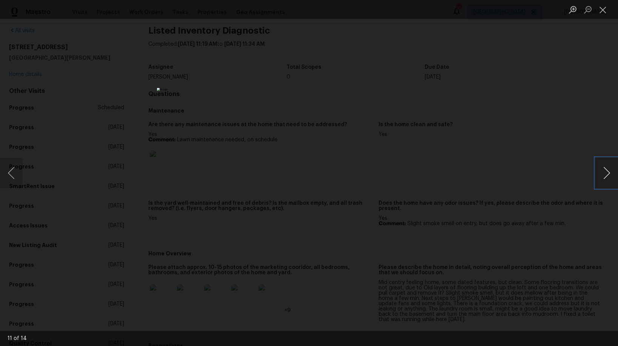
click at [599, 177] on button "Next image" at bounding box center [606, 173] width 23 height 30
click at [602, 8] on button "Close lightbox" at bounding box center [602, 9] width 15 height 13
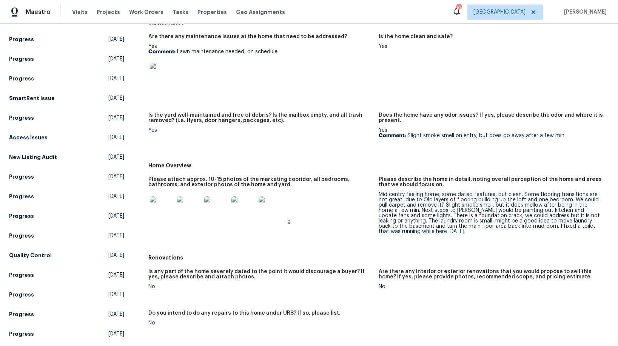
scroll to position [0, 0]
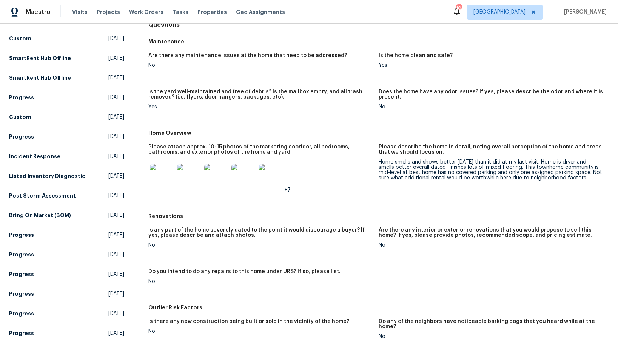
scroll to position [123, 0]
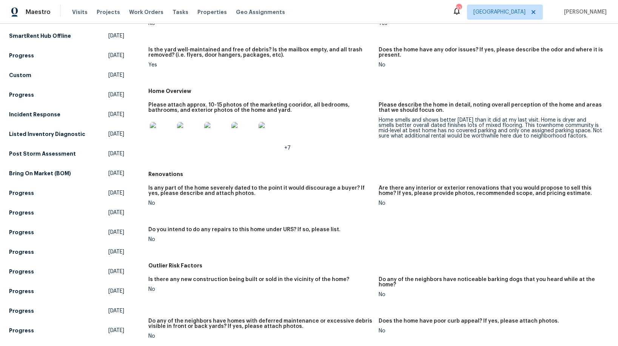
click at [160, 132] on img at bounding box center [162, 134] width 24 height 24
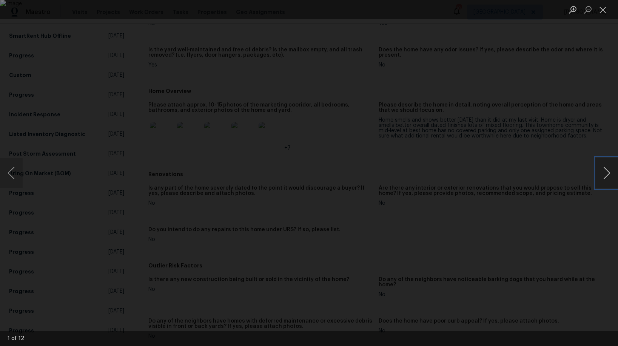
click at [604, 176] on button "Next image" at bounding box center [606, 173] width 23 height 30
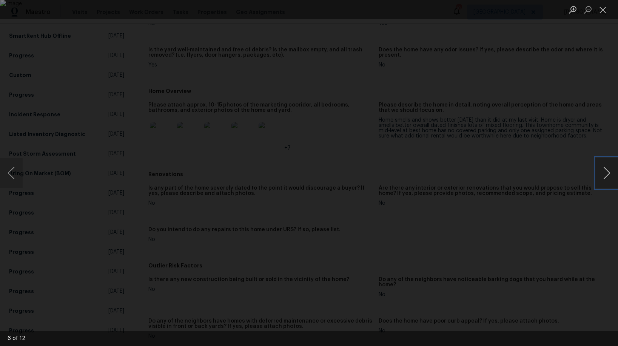
click at [604, 176] on button "Next image" at bounding box center [606, 173] width 23 height 30
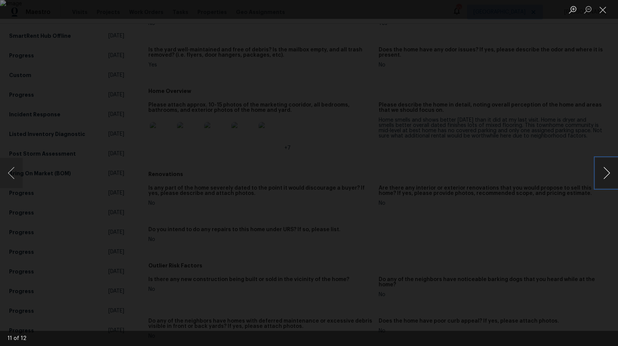
click at [604, 176] on button "Next image" at bounding box center [606, 173] width 23 height 30
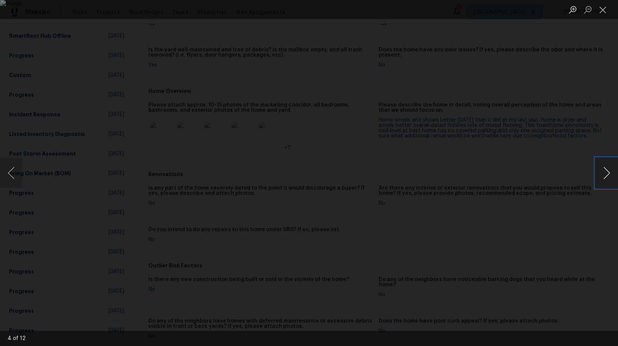
click at [604, 176] on button "Next image" at bounding box center [606, 173] width 23 height 30
click at [604, 11] on button "Close lightbox" at bounding box center [602, 9] width 15 height 13
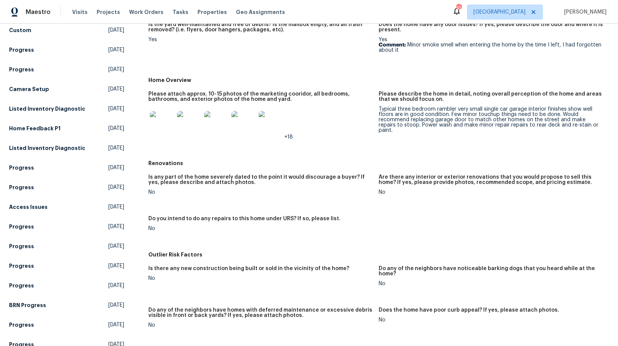
scroll to position [155, 0]
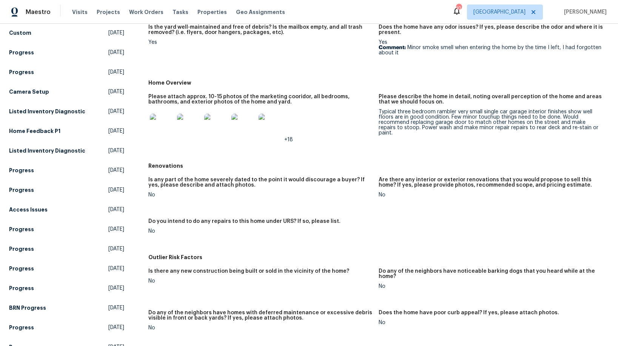
click at [157, 123] on img at bounding box center [162, 126] width 24 height 24
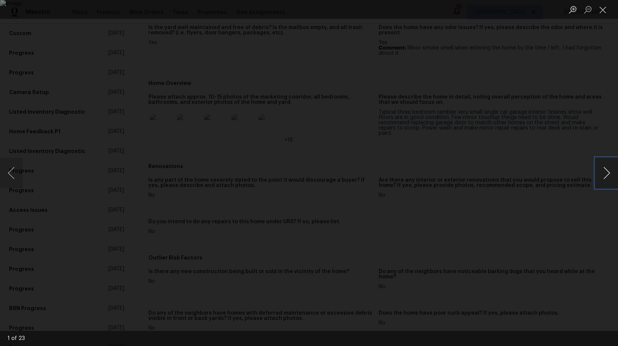
click at [604, 173] on button "Next image" at bounding box center [606, 173] width 23 height 30
click at [605, 174] on button "Next image" at bounding box center [606, 173] width 23 height 30
click at [188, 223] on img "Lightbox" at bounding box center [309, 173] width 618 height 346
click at [603, 175] on button "Next image" at bounding box center [606, 173] width 23 height 30
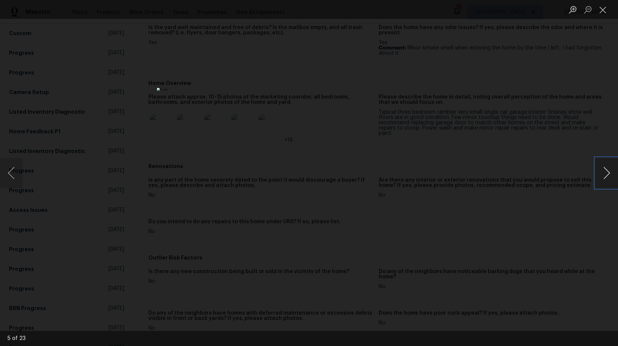
click at [603, 175] on button "Next image" at bounding box center [606, 173] width 23 height 30
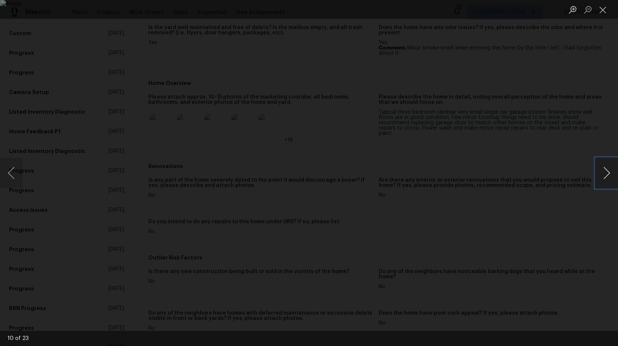
click at [603, 175] on button "Next image" at bounding box center [606, 173] width 23 height 30
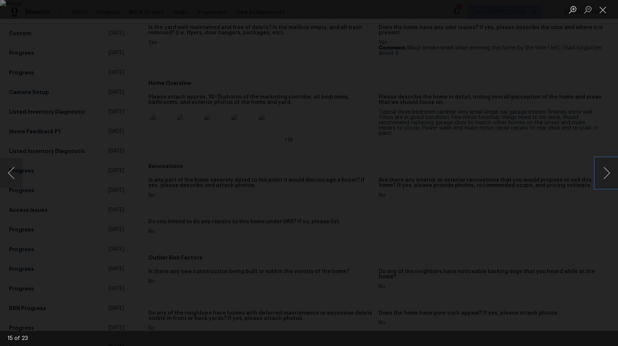
drag, startPoint x: 603, startPoint y: 175, endPoint x: 554, endPoint y: 177, distance: 48.8
click at [554, 177] on div "15 of 23" at bounding box center [309, 173] width 618 height 346
click at [602, 173] on button "Next image" at bounding box center [606, 173] width 23 height 30
click at [604, 174] on button "Next image" at bounding box center [606, 173] width 23 height 30
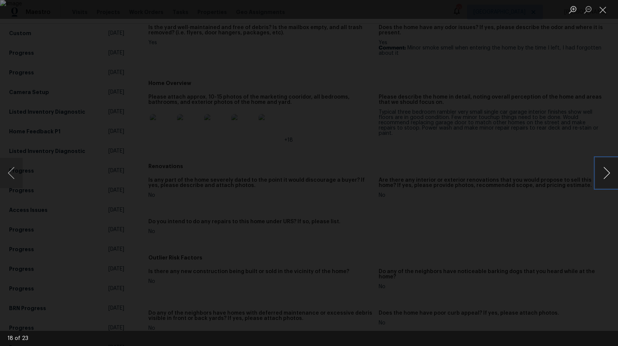
click at [604, 174] on button "Next image" at bounding box center [606, 173] width 23 height 30
click at [606, 176] on button "Next image" at bounding box center [606, 173] width 23 height 30
click at [605, 173] on button "Next image" at bounding box center [606, 173] width 23 height 30
click at [604, 172] on button "Next image" at bounding box center [606, 173] width 23 height 30
click at [600, 171] on button "Next image" at bounding box center [606, 173] width 23 height 30
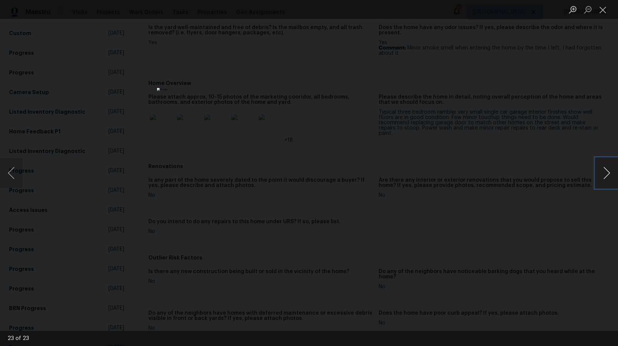
click at [601, 174] on button "Next image" at bounding box center [606, 173] width 23 height 30
click at [603, 12] on button "Close lightbox" at bounding box center [602, 9] width 15 height 13
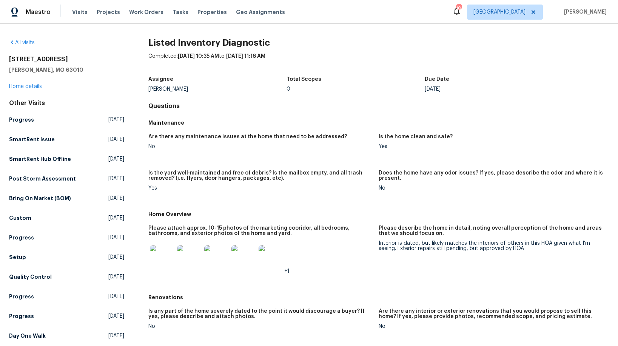
click at [158, 262] on img at bounding box center [162, 257] width 24 height 24
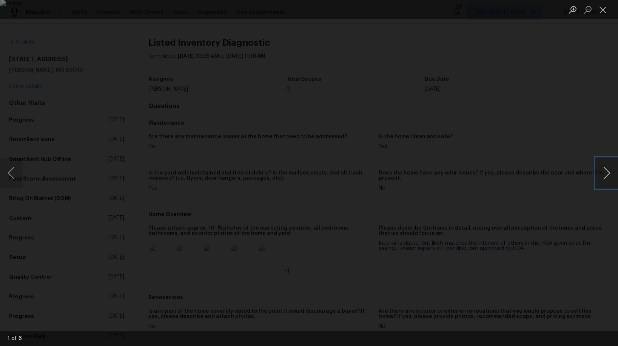
click at [602, 173] on button "Next image" at bounding box center [606, 173] width 23 height 30
click at [602, 176] on button "Next image" at bounding box center [606, 173] width 23 height 30
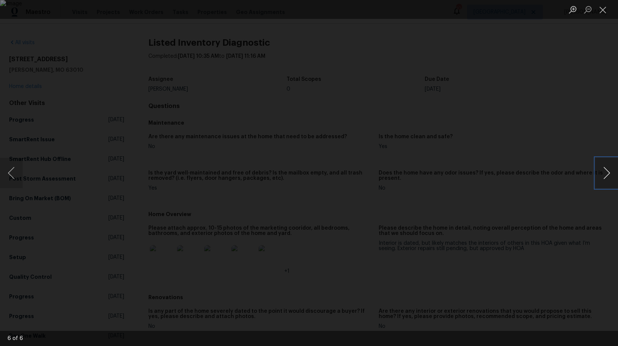
click at [602, 176] on button "Next image" at bounding box center [606, 173] width 23 height 30
click at [605, 173] on button "Next image" at bounding box center [606, 173] width 23 height 30
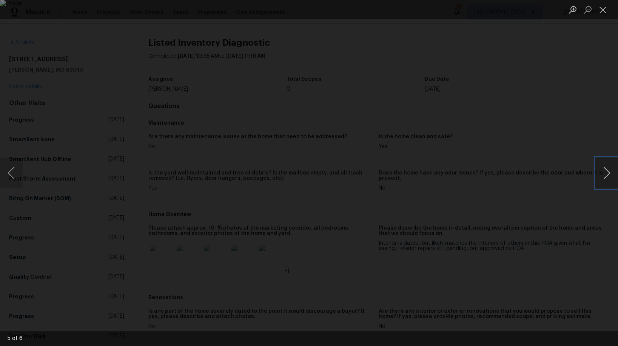
click at [605, 173] on button "Next image" at bounding box center [606, 173] width 23 height 30
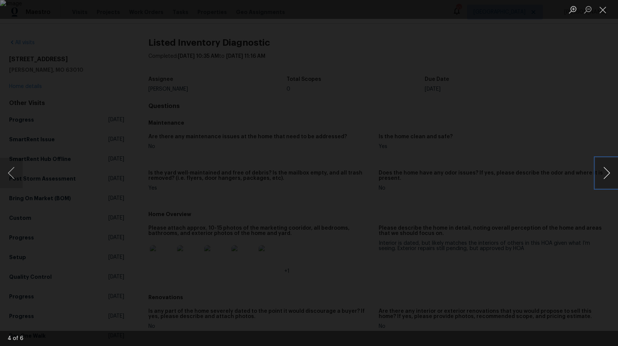
click at [605, 173] on button "Next image" at bounding box center [606, 173] width 23 height 30
click at [609, 173] on button "Next image" at bounding box center [606, 173] width 23 height 30
click at [602, 174] on button "Next image" at bounding box center [606, 173] width 23 height 30
click at [604, 11] on button "Close lightbox" at bounding box center [602, 9] width 15 height 13
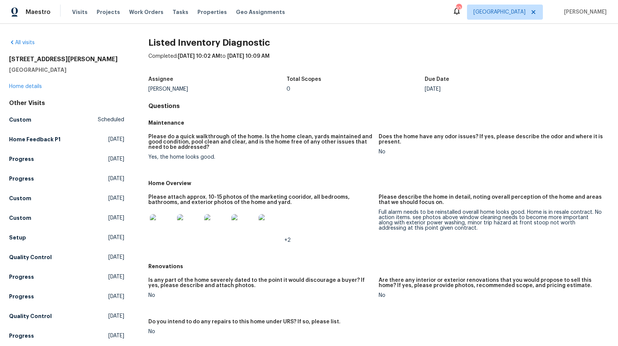
click at [156, 233] on img at bounding box center [162, 226] width 24 height 24
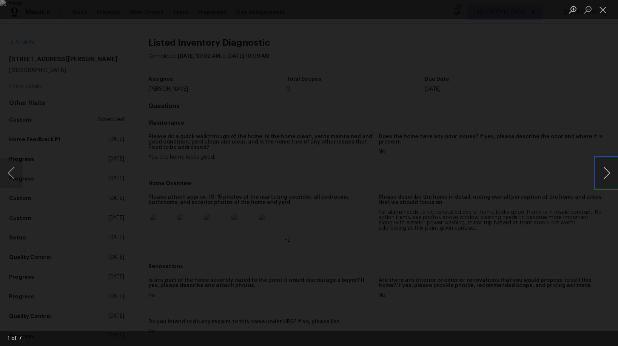
click at [604, 176] on button "Next image" at bounding box center [606, 173] width 23 height 30
click at [602, 174] on button "Next image" at bounding box center [606, 173] width 23 height 30
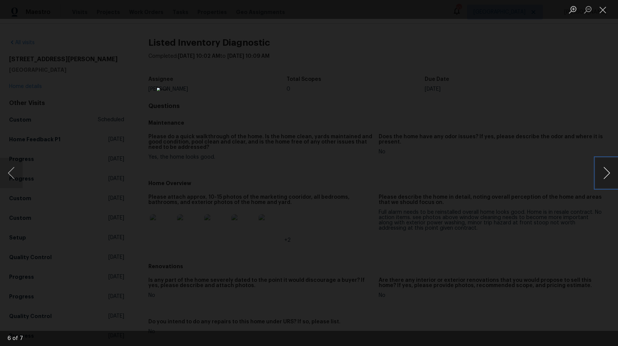
click at [605, 172] on button "Next image" at bounding box center [606, 173] width 23 height 30
click at [602, 174] on button "Next image" at bounding box center [606, 173] width 23 height 30
click at [608, 177] on button "Next image" at bounding box center [606, 173] width 23 height 30
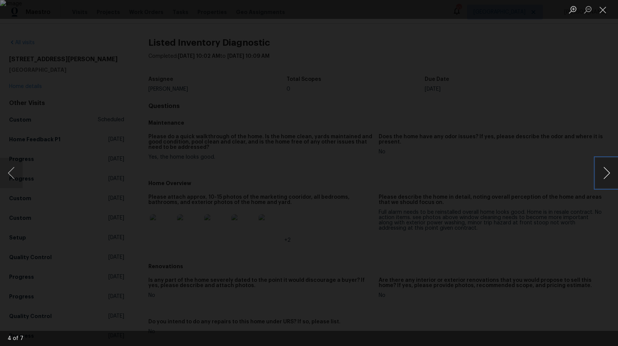
click at [608, 177] on button "Next image" at bounding box center [606, 173] width 23 height 30
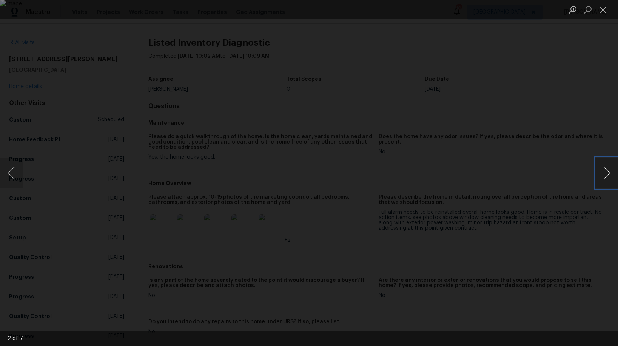
click at [608, 177] on button "Next image" at bounding box center [606, 173] width 23 height 30
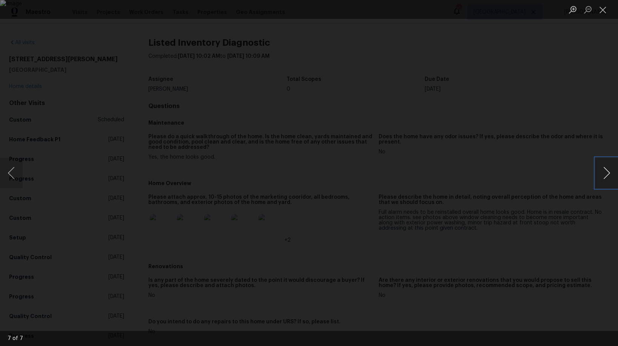
click at [603, 174] on button "Next image" at bounding box center [606, 173] width 23 height 30
click at [606, 171] on button "Next image" at bounding box center [606, 173] width 23 height 30
click at [604, 176] on button "Next image" at bounding box center [606, 173] width 23 height 30
click at [602, 8] on button "Close lightbox" at bounding box center [602, 9] width 15 height 13
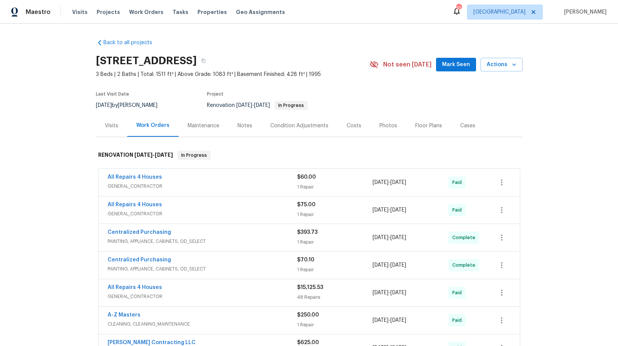
click at [382, 125] on div "Photos" at bounding box center [388, 126] width 18 height 8
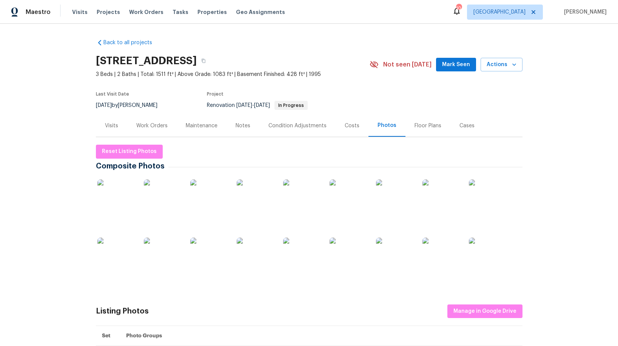
click at [338, 212] on img at bounding box center [348, 198] width 38 height 38
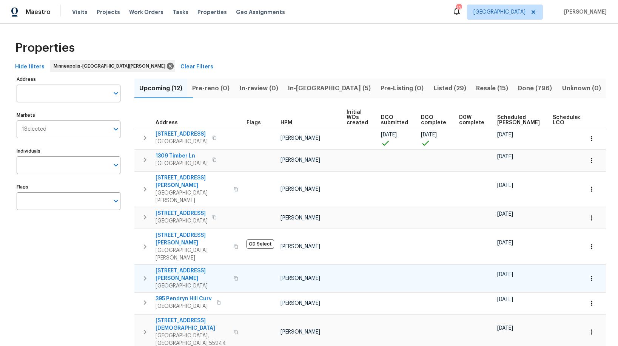
click at [363, 264] on td at bounding box center [360, 278] width 34 height 28
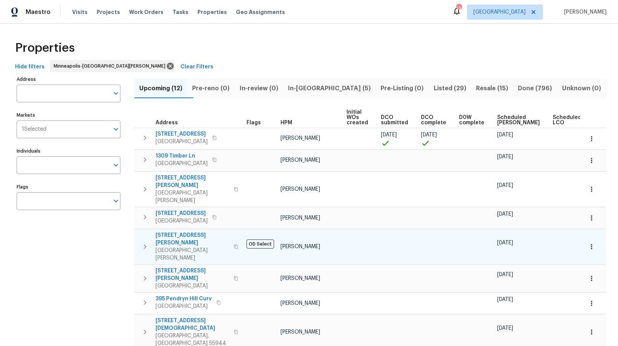
click at [173, 231] on span "1147 Hoyt Ave W" at bounding box center [192, 238] width 74 height 15
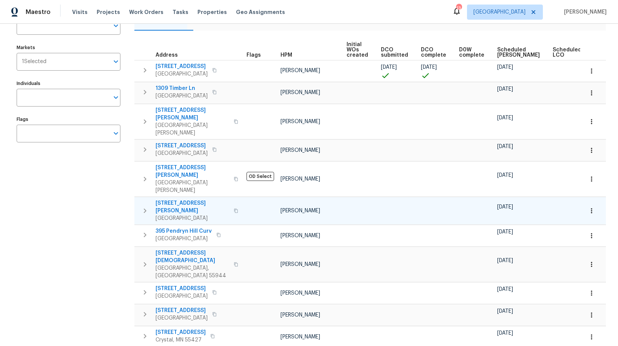
scroll to position [58, 0]
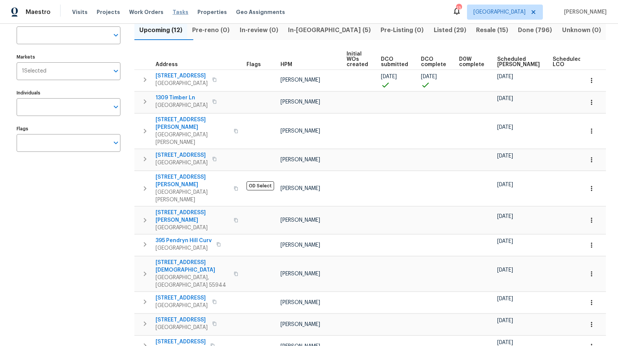
click at [172, 11] on span "Tasks" at bounding box center [180, 11] width 16 height 5
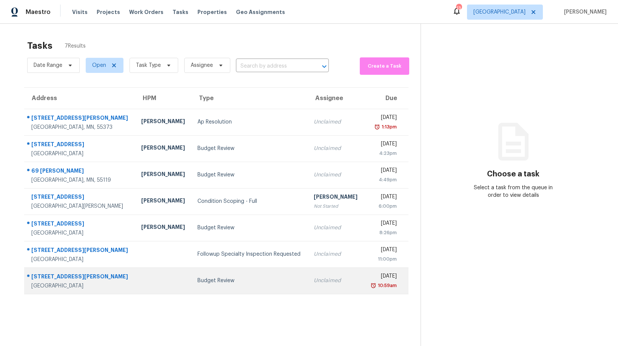
click at [197, 282] on div "Budget Review" at bounding box center [249, 281] width 104 height 8
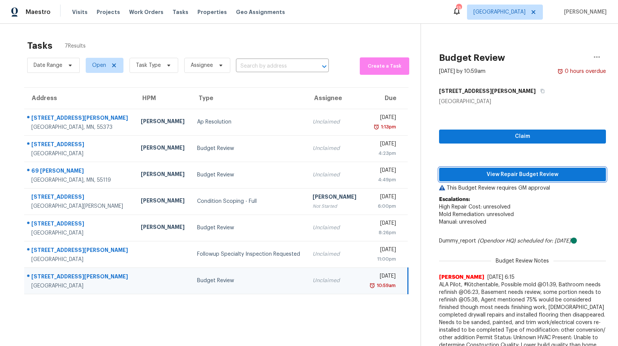
click at [508, 172] on span "View Repair Budget Review" at bounding box center [522, 174] width 155 height 9
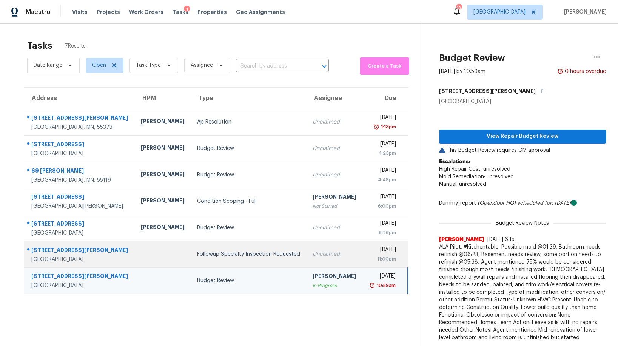
click at [216, 256] on div "Followup Specialty Inspection Requested" at bounding box center [249, 254] width 104 height 8
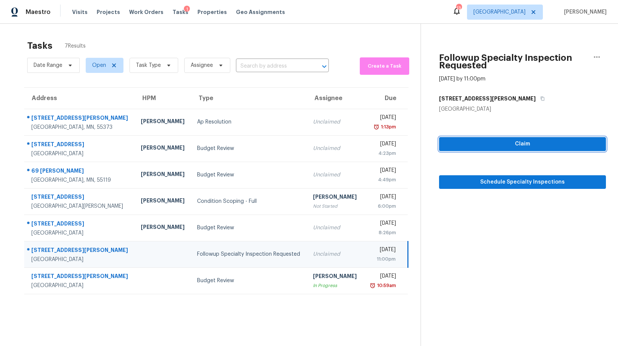
click at [522, 144] on span "Claim" at bounding box center [522, 143] width 155 height 9
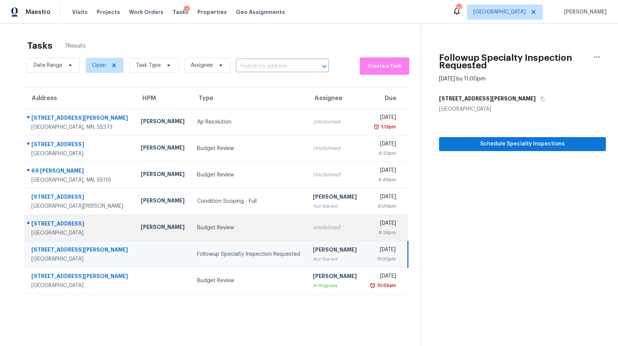
click at [197, 227] on div "Budget Review" at bounding box center [249, 228] width 104 height 8
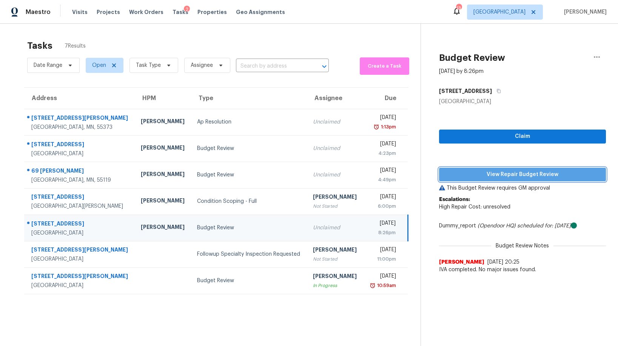
click at [503, 176] on span "View Repair Budget Review" at bounding box center [522, 174] width 155 height 9
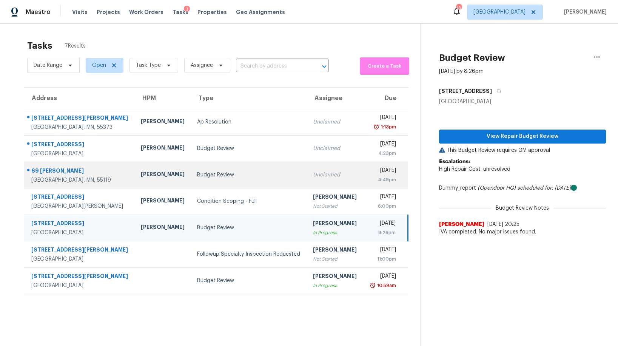
click at [218, 174] on div "Budget Review" at bounding box center [249, 175] width 104 height 8
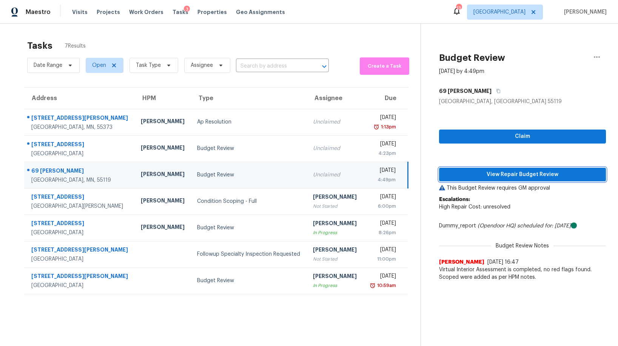
click at [496, 174] on span "View Repair Budget Review" at bounding box center [522, 174] width 155 height 9
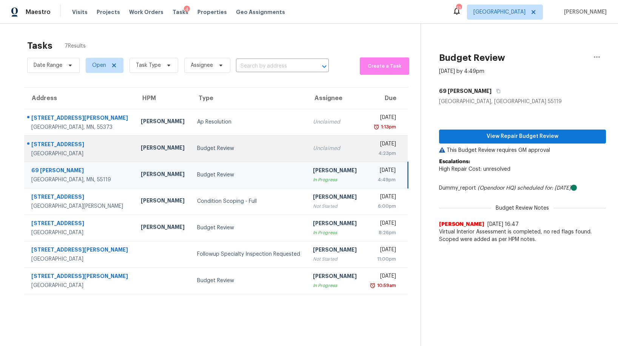
click at [227, 147] on div "Budget Review" at bounding box center [249, 149] width 104 height 8
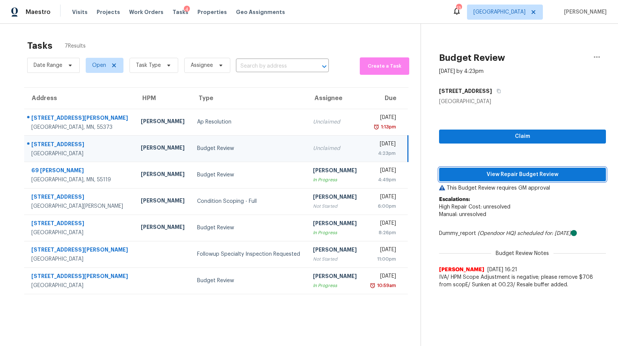
click at [496, 174] on span "View Repair Budget Review" at bounding box center [522, 174] width 155 height 9
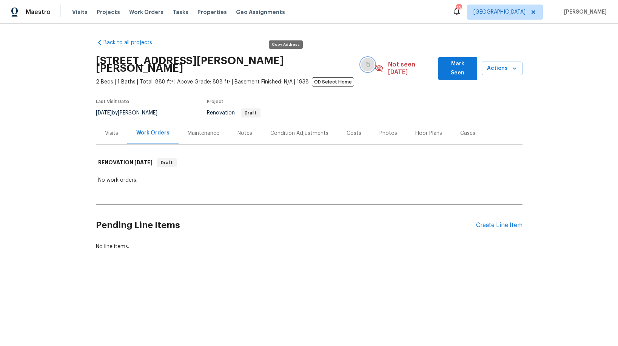
click at [366, 63] on icon "button" at bounding box center [368, 65] width 4 height 4
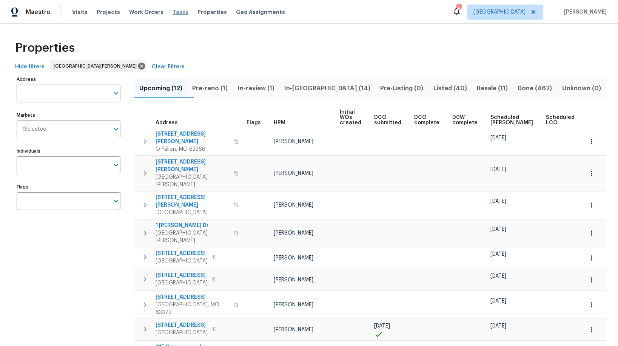
click at [172, 14] on span "Tasks" at bounding box center [180, 11] width 16 height 5
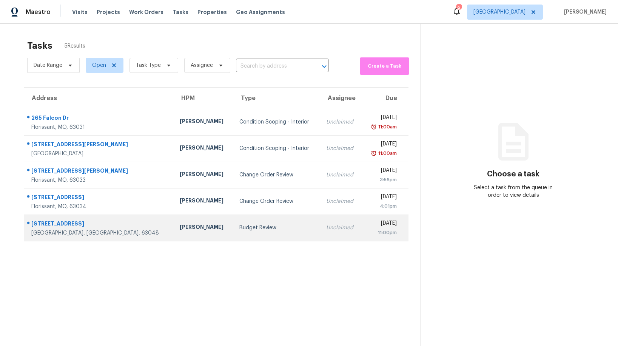
click at [239, 228] on div "Budget Review" at bounding box center [276, 228] width 75 height 8
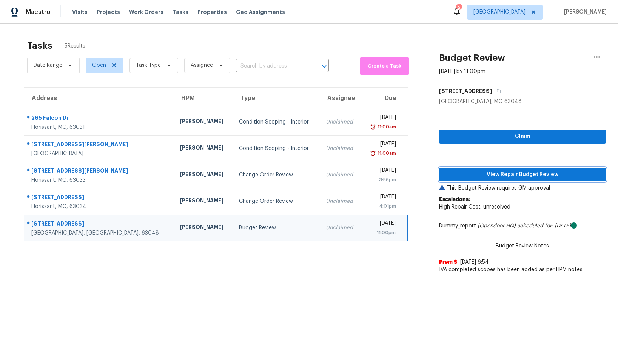
click at [491, 175] on span "View Repair Budget Review" at bounding box center [522, 174] width 155 height 9
